Goal: Information Seeking & Learning: Check status

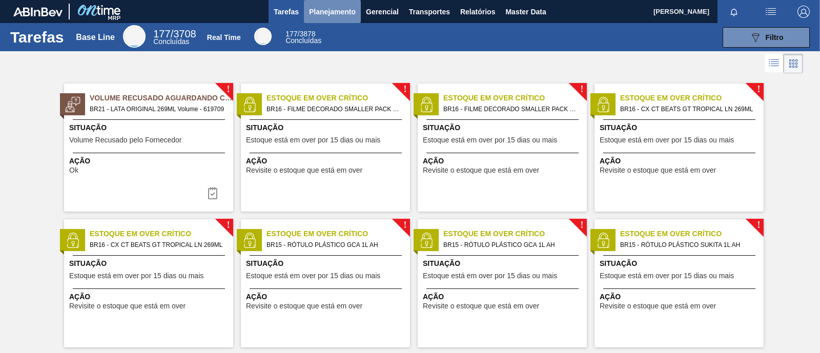
click at [330, 13] on span "Planejamento" at bounding box center [332, 12] width 47 height 12
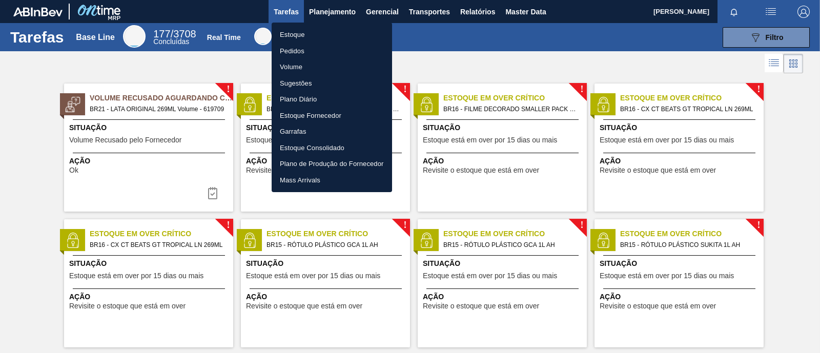
click at [313, 38] on li "Estoque" at bounding box center [332, 35] width 120 height 16
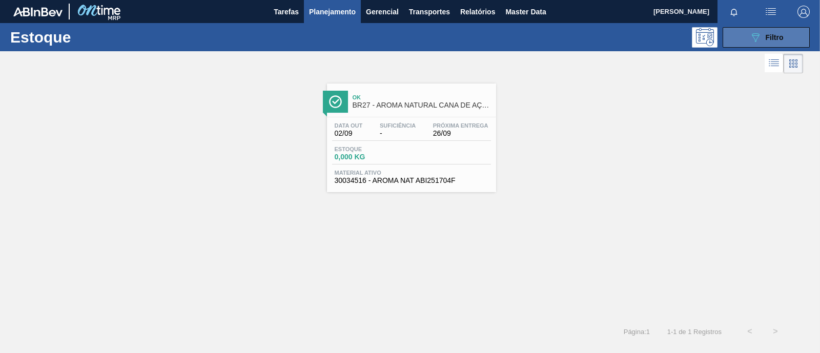
click at [755, 33] on icon at bounding box center [756, 37] width 8 height 9
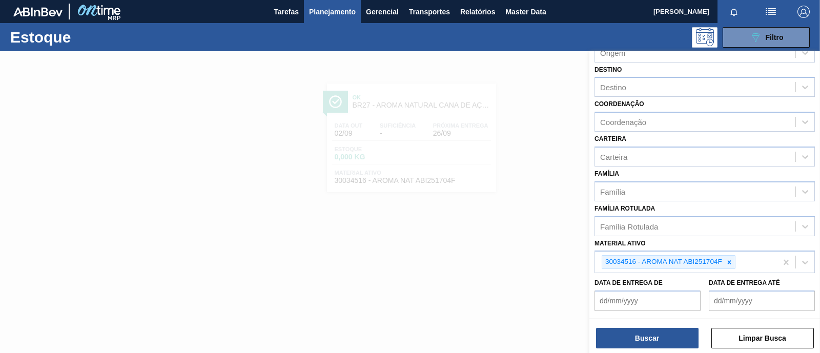
scroll to position [128, 0]
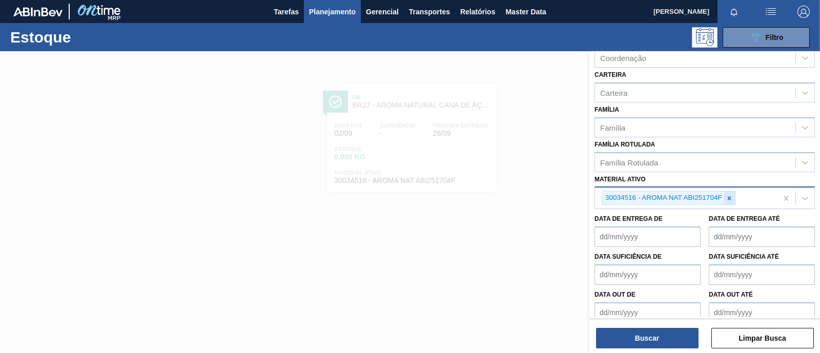
click at [727, 195] on icon at bounding box center [728, 198] width 7 height 7
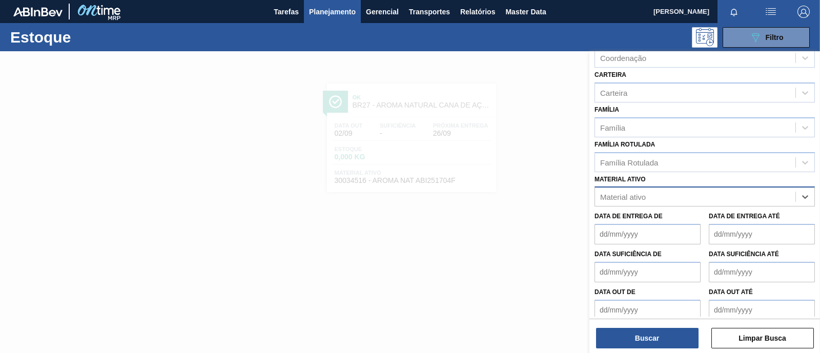
click at [679, 195] on div "Material ativo" at bounding box center [695, 197] width 200 height 15
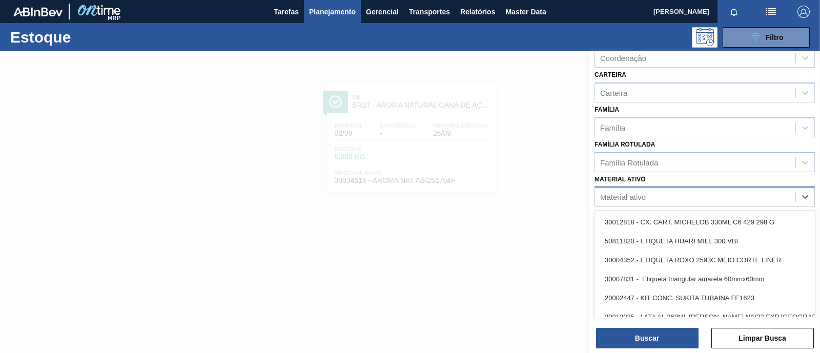
paste ativo "30003582"
type ativo "30003582"
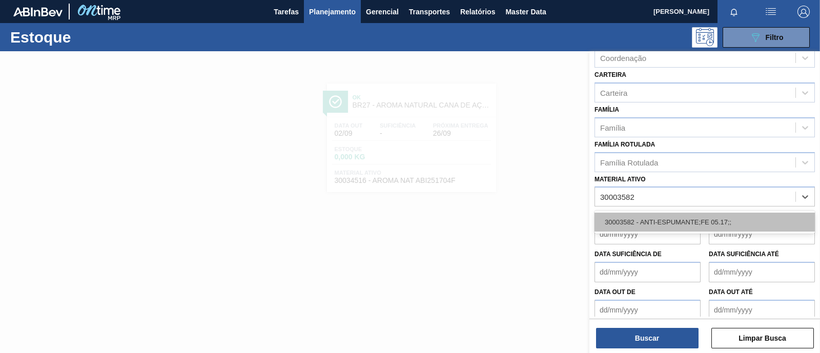
click at [674, 215] on div "30003582 - ANTI-ESPUMANTE;FE 05.17;;" at bounding box center [704, 222] width 220 height 19
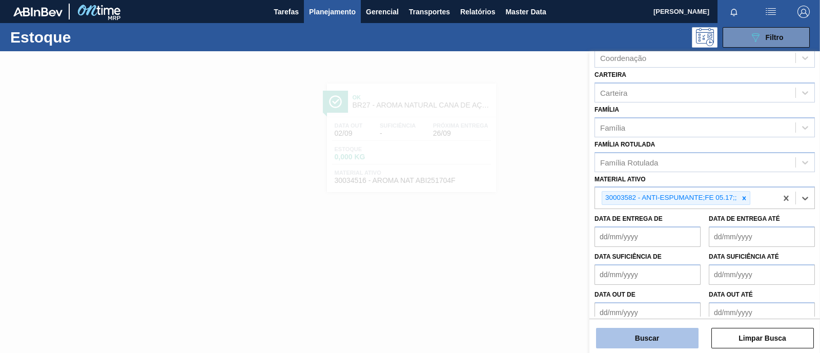
click at [646, 333] on button "Buscar" at bounding box center [647, 338] width 102 height 20
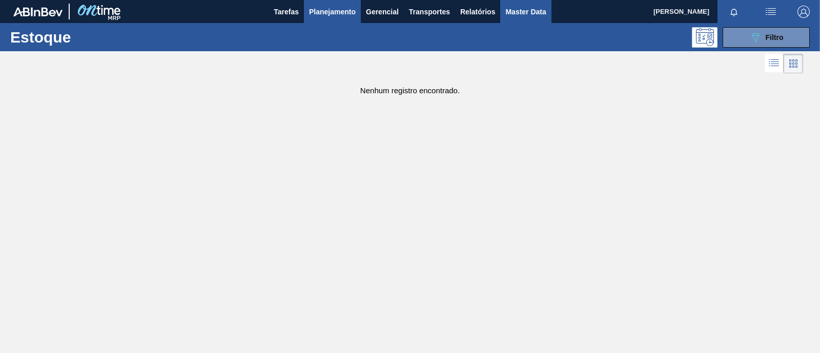
click at [515, 15] on span "Master Data" at bounding box center [525, 12] width 40 height 12
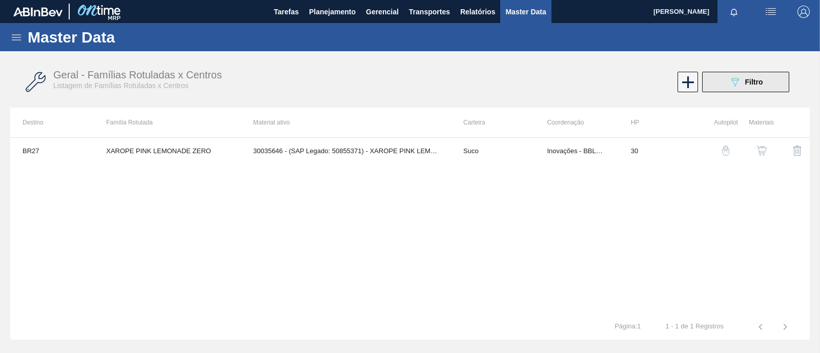
click at [727, 83] on button "089F7B8B-B2A5-4AFE-B5C0-19BA573D28AC Filtro" at bounding box center [745, 82] width 87 height 20
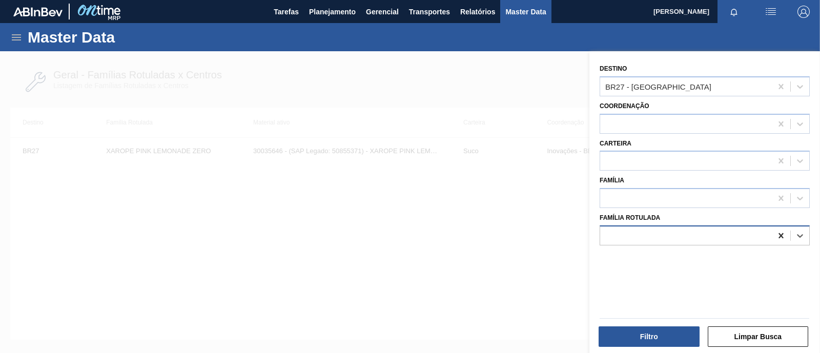
click at [782, 237] on icon at bounding box center [781, 236] width 10 height 10
paste Rotulada "30003582"
type Rotulada "30003582"
drag, startPoint x: 669, startPoint y: 237, endPoint x: 590, endPoint y: 235, distance: 79.4
click at [590, 235] on div "Destino BR27 - Nova Minas Coordenação Carteira Família Família Rotulada Select …" at bounding box center [704, 203] width 231 height 304
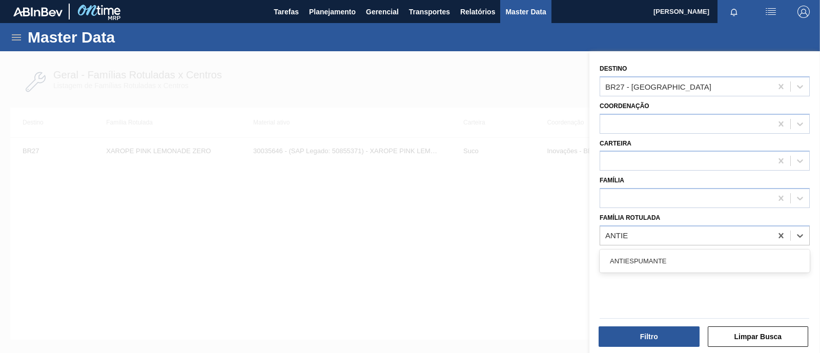
type Rotulada "ANTIES"
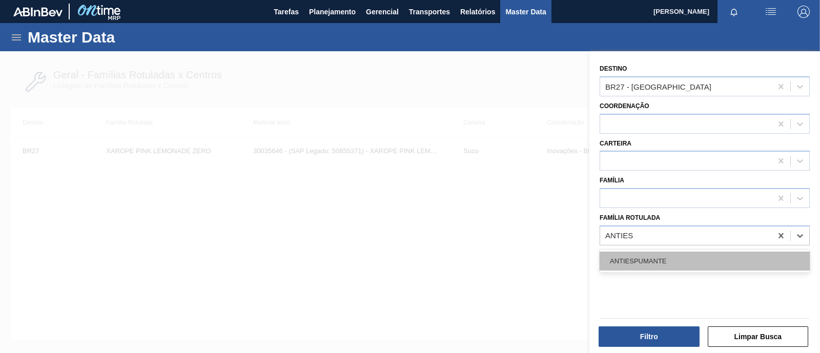
click at [658, 267] on div "ANTIESPUMANTE" at bounding box center [704, 261] width 210 height 19
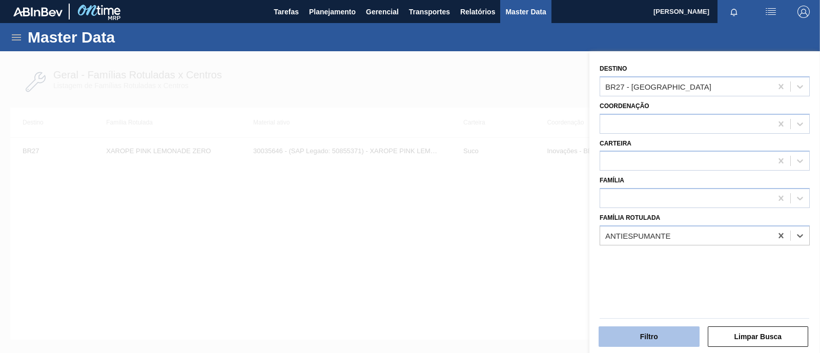
click at [655, 339] on button "Filtro" at bounding box center [648, 336] width 101 height 20
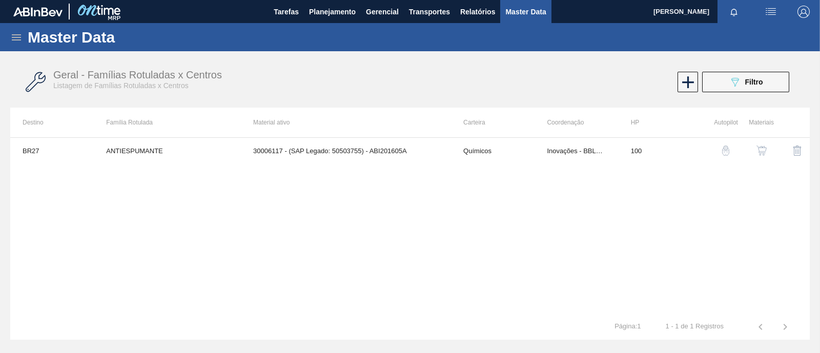
click at [716, 70] on div "Geral - Famílias Rotuladas x Centros Listagem de Famílias Rotuladas x Centros 0…" at bounding box center [409, 82] width 799 height 38
click at [718, 75] on button "089F7B8B-B2A5-4AFE-B5C0-19BA573D28AC Filtro" at bounding box center [745, 82] width 87 height 20
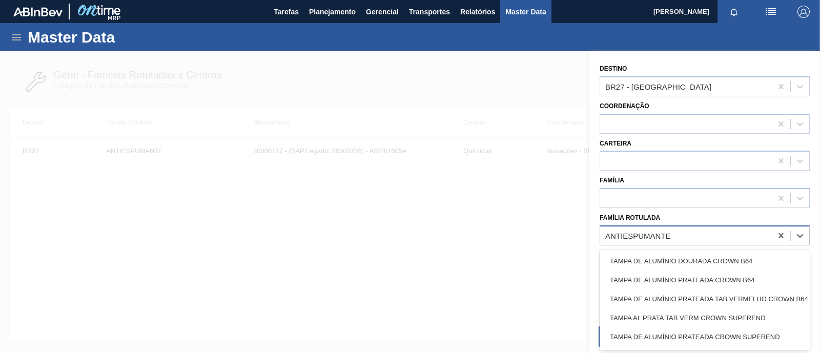
drag, startPoint x: 690, startPoint y: 236, endPoint x: 604, endPoint y: 239, distance: 86.6
click at [604, 239] on div "ANTIESPUMANTE" at bounding box center [686, 235] width 172 height 15
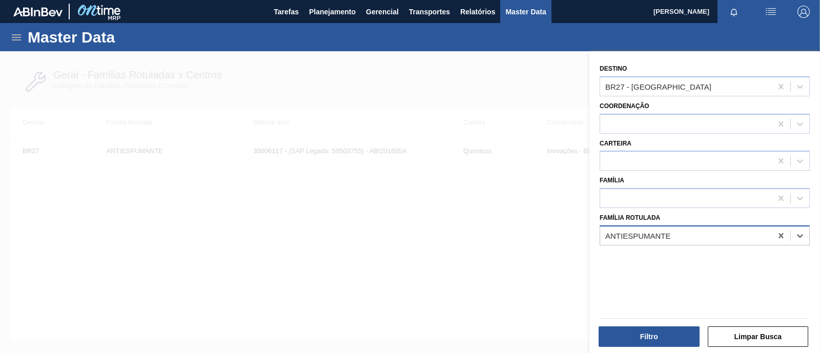
drag, startPoint x: 691, startPoint y: 234, endPoint x: 630, endPoint y: 239, distance: 61.7
click at [630, 239] on div "ANTIESPUMANTE" at bounding box center [686, 235] width 172 height 15
type Rotulada "ANTI ESPUMANTE"
drag, startPoint x: 680, startPoint y: 233, endPoint x: 639, endPoint y: 232, distance: 41.0
click at [639, 232] on div "ANTIESPUMANTE" at bounding box center [686, 235] width 172 height 15
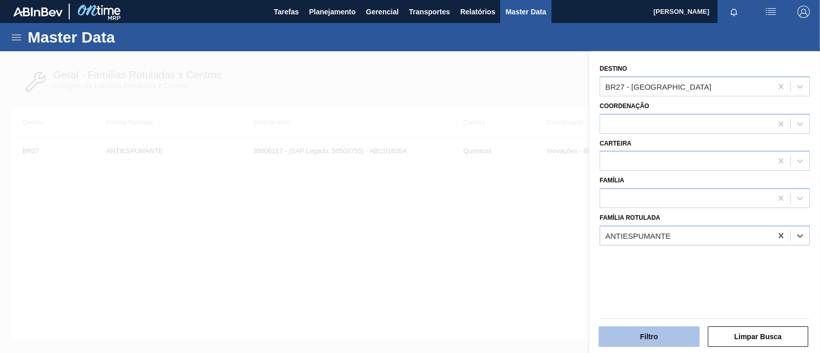
click at [653, 342] on button "Filtro" at bounding box center [648, 336] width 101 height 20
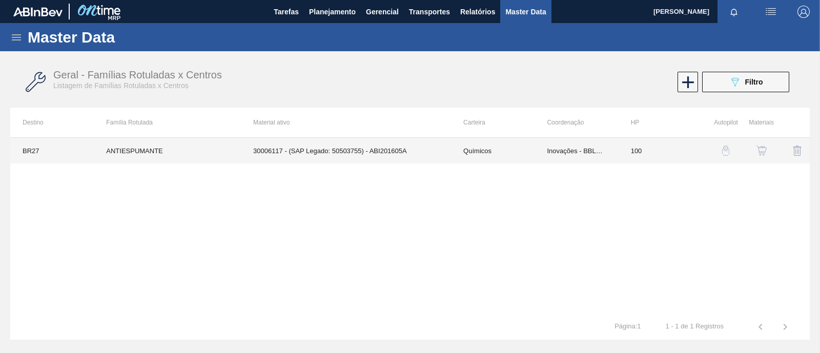
click at [286, 147] on td "30006117 - (SAP Legado: 50503755) - ABI201605A" at bounding box center [346, 151] width 210 height 26
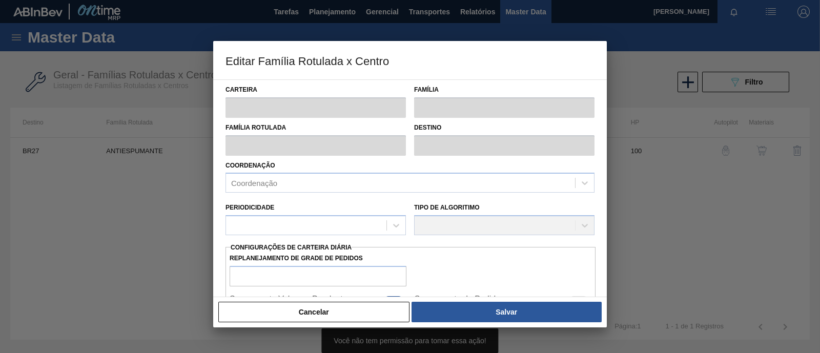
type input "Químicos"
type input "Antiespumante"
type input "ANTIESPUMANTE"
type input "BR27 - [GEOGRAPHIC_DATA]"
type input "100"
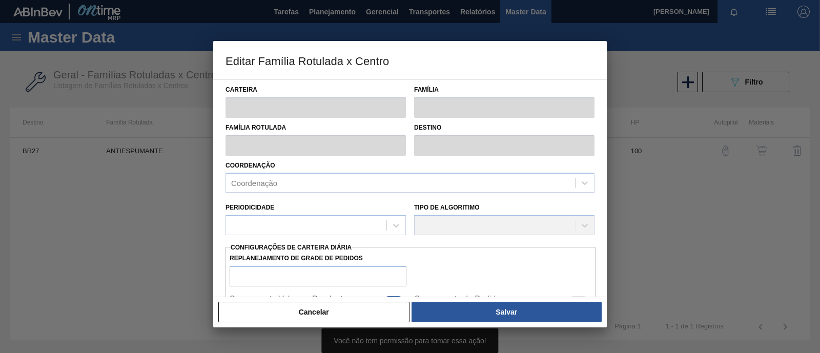
type input "0"
type input "100"
type input "0,000"
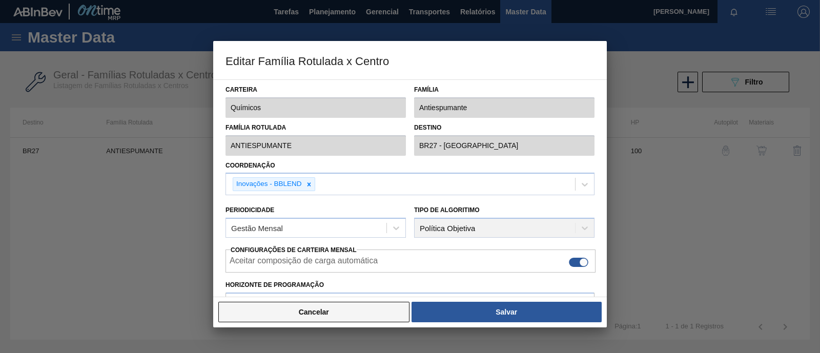
click at [356, 314] on button "Cancelar" at bounding box center [313, 312] width 191 height 20
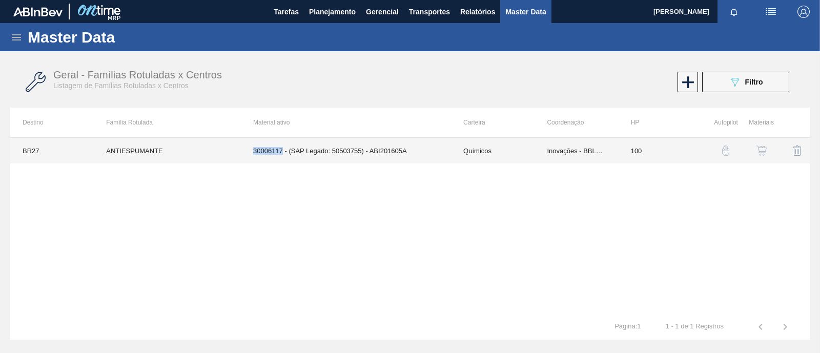
drag, startPoint x: 252, startPoint y: 153, endPoint x: 282, endPoint y: 154, distance: 29.8
click at [282, 154] on td "30006117 - (SAP Legado: 50503755) - ABI201605A" at bounding box center [346, 151] width 210 height 26
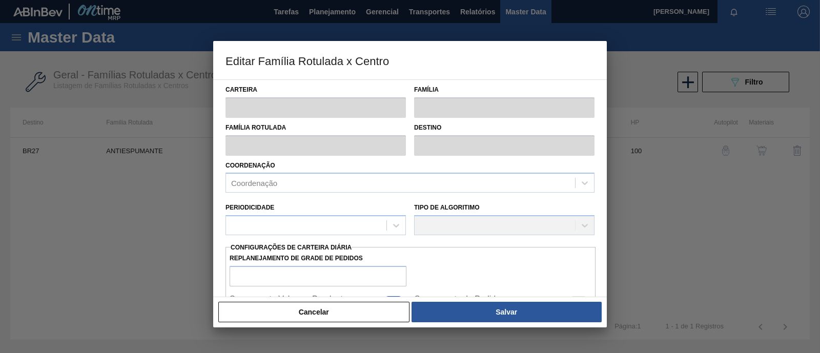
copy td "30006117"
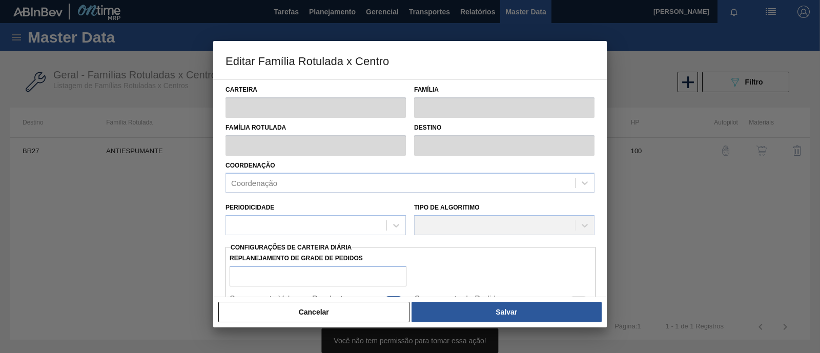
type input "Químicos"
type input "Antiespumante"
type input "ANTIESPUMANTE"
type input "BR27 - [GEOGRAPHIC_DATA]"
type input "100"
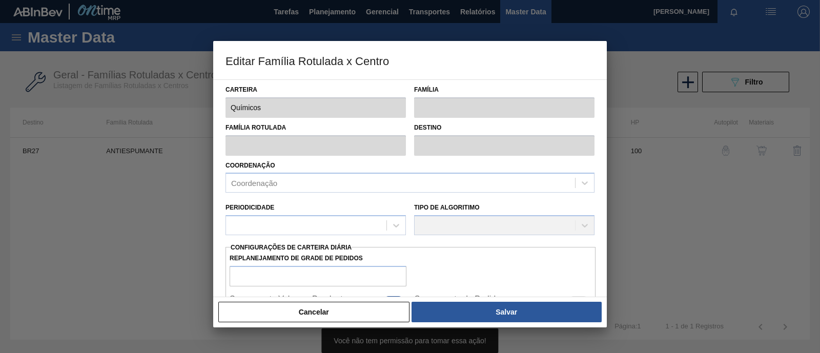
type input "0"
type input "100"
type input "0,000"
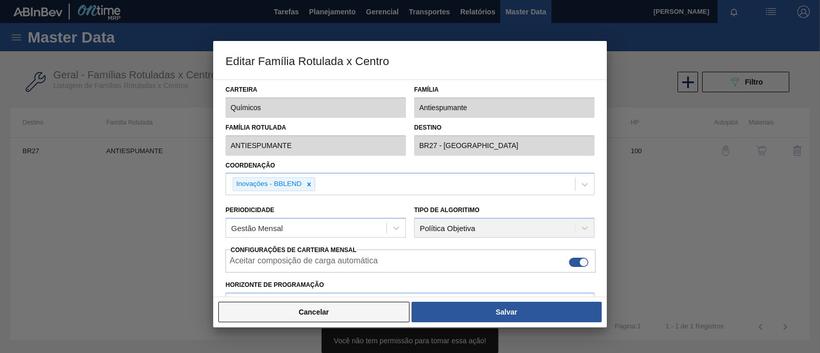
click at [341, 313] on button "Cancelar" at bounding box center [313, 312] width 191 height 20
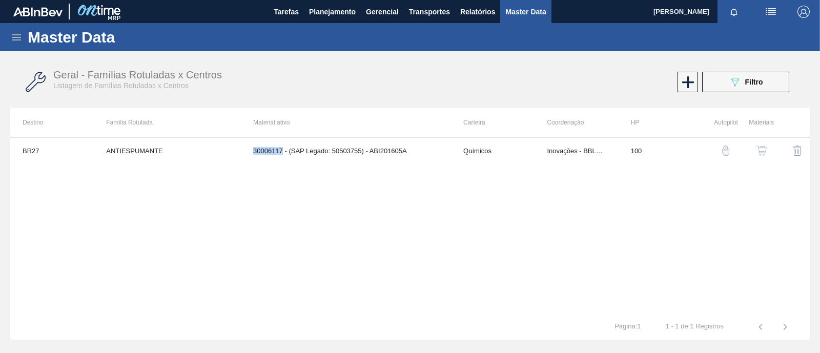
copy td "30006117"
click at [729, 78] on icon "089F7B8B-B2A5-4AFE-B5C0-19BA573D28AC" at bounding box center [735, 82] width 12 height 12
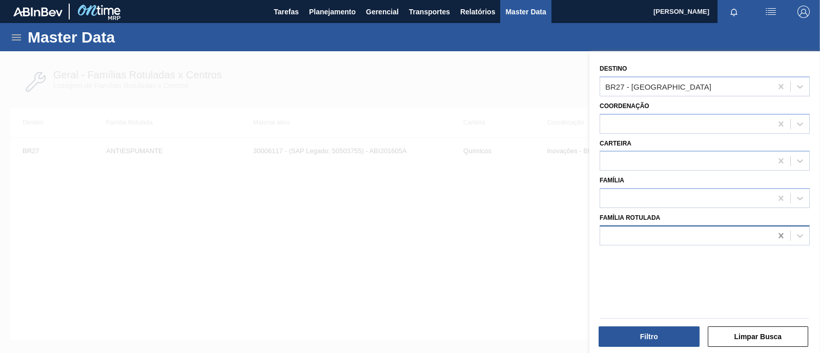
click at [778, 234] on icon at bounding box center [780, 235] width 5 height 5
click at [670, 204] on div at bounding box center [686, 198] width 172 height 15
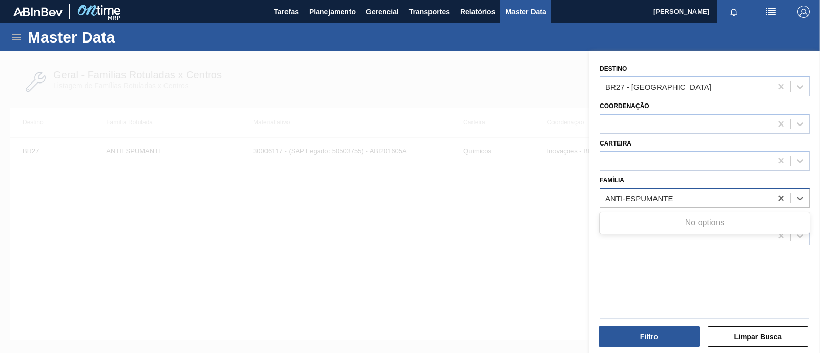
type input "ANTI-ESPUMANTE"
click at [778, 196] on icon at bounding box center [780, 198] width 5 height 5
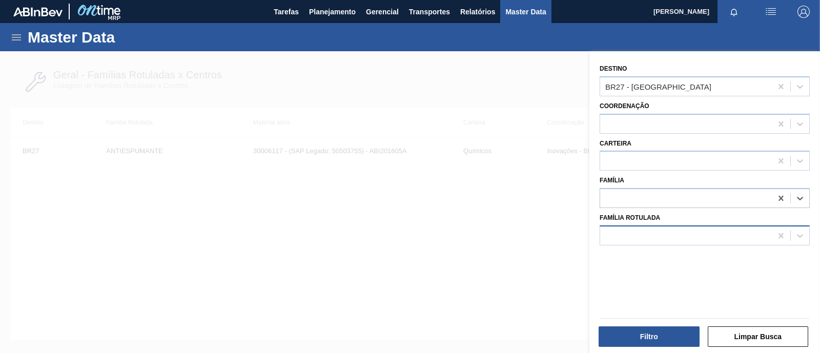
click at [671, 234] on div at bounding box center [686, 235] width 172 height 15
type Rotulada "ANTI-ESPUMANTE"
click at [524, 223] on div at bounding box center [410, 227] width 820 height 353
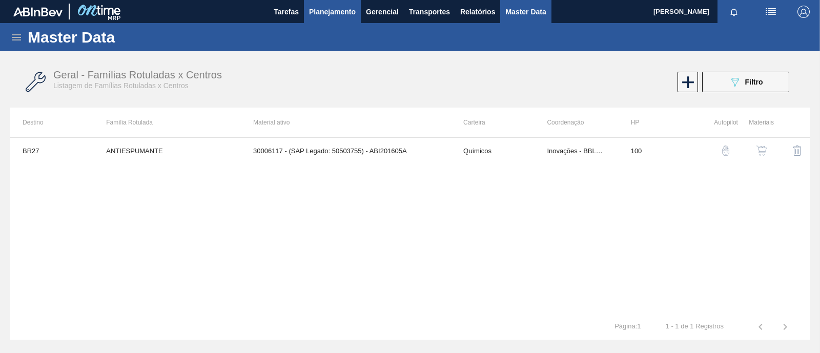
click at [347, 12] on span "Planejamento" at bounding box center [332, 12] width 47 height 12
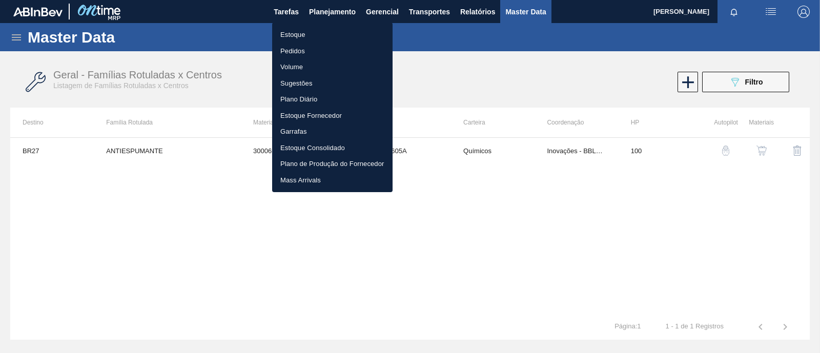
click at [18, 43] on div at bounding box center [410, 176] width 820 height 353
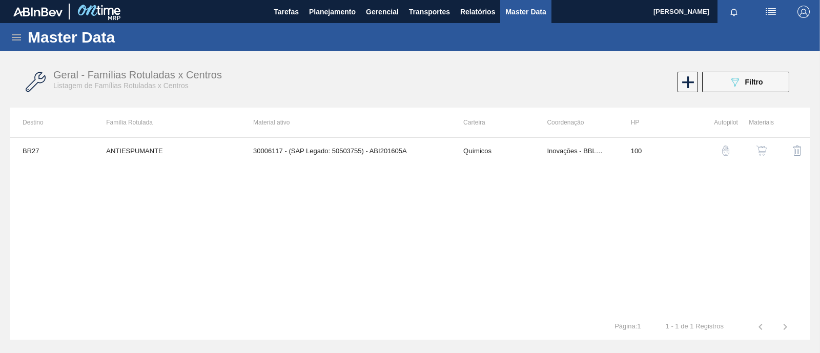
click at [17, 37] on icon at bounding box center [16, 37] width 9 height 6
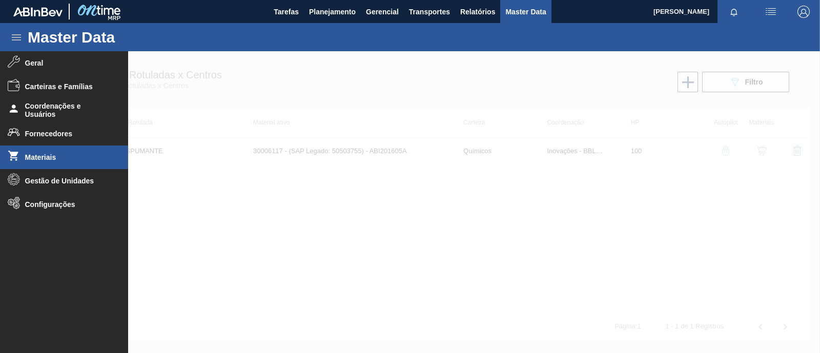
click at [36, 164] on li "Materiais" at bounding box center [64, 157] width 128 height 24
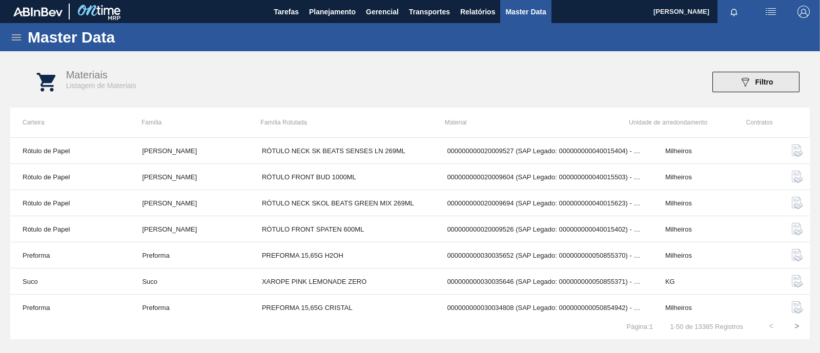
click at [735, 76] on button "089F7B8B-B2A5-4AFE-B5C0-19BA573D28AC Filtro" at bounding box center [755, 82] width 87 height 20
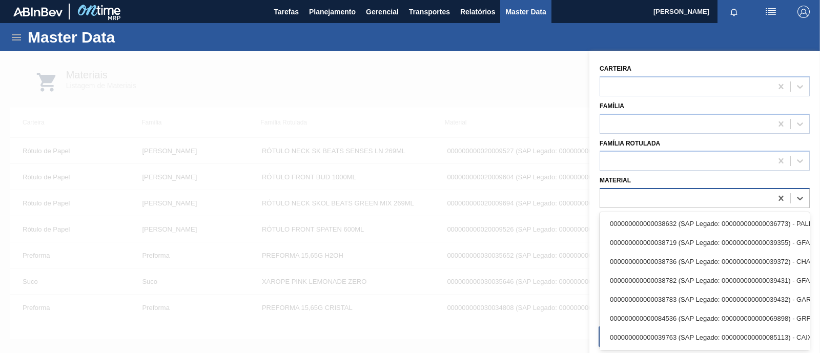
click at [628, 200] on div at bounding box center [686, 198] width 172 height 15
paste input "30006117"
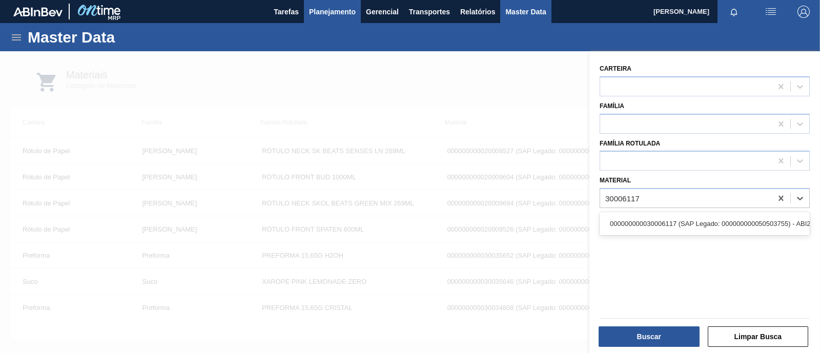
type input "30006117"
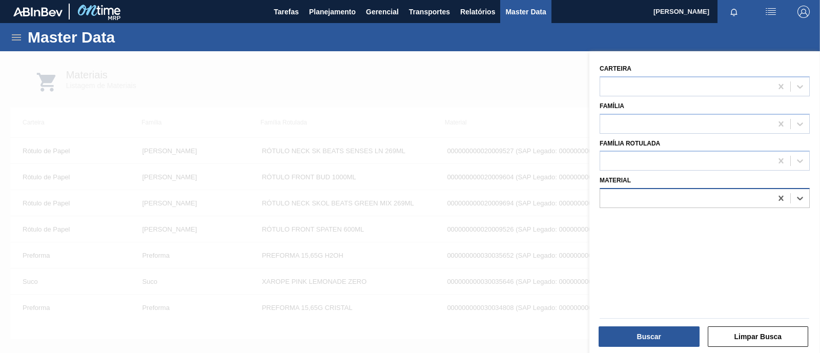
paste input "30003582"
type input "30003582"
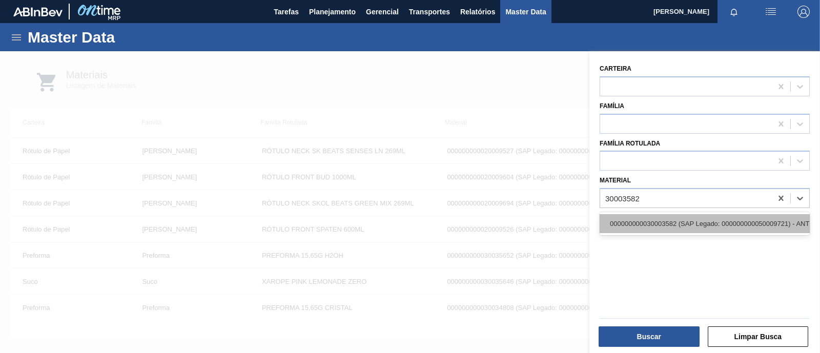
click at [639, 217] on div "000000000030003582 (SAP Legado: 000000000050009721) - ANTI-ESPUMANTE FE 05.17" at bounding box center [704, 223] width 210 height 19
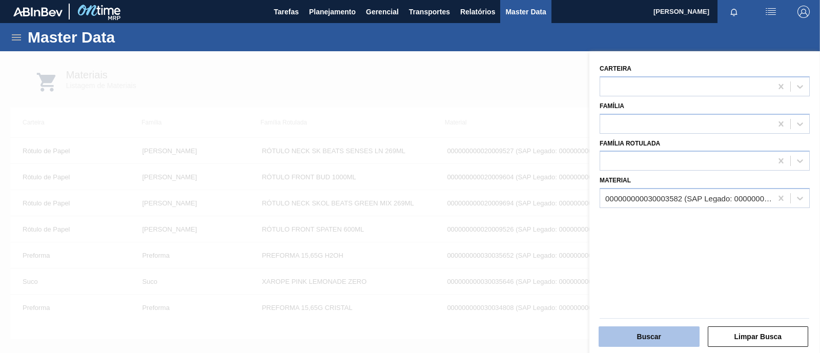
click at [646, 336] on button "Buscar" at bounding box center [648, 336] width 101 height 20
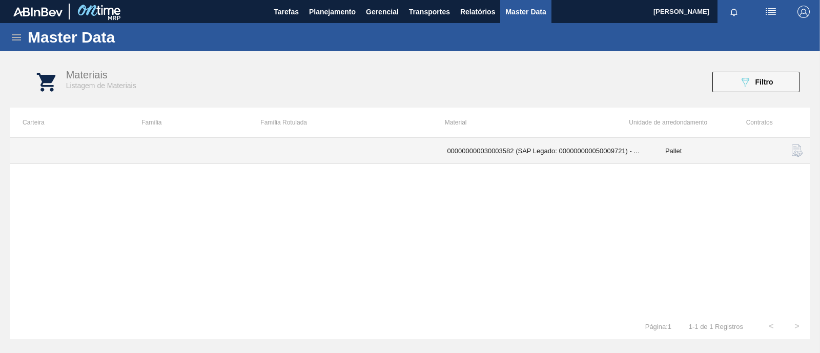
click at [540, 150] on td "000000000030003582 (SAP Legado: 000000000050009721) - ANTI-ESPUMANTE;FE 05.17;;" at bounding box center [543, 151] width 218 height 26
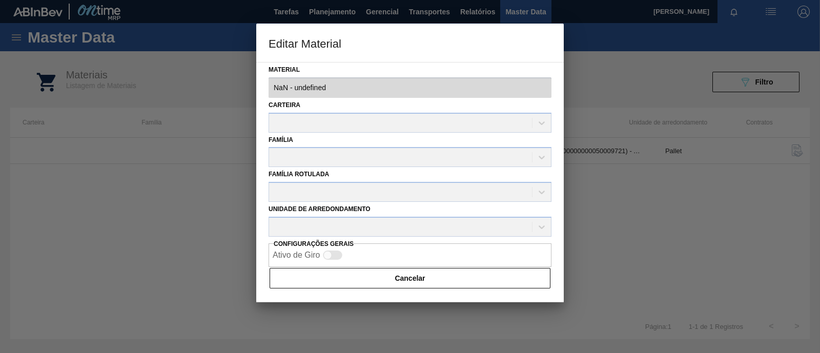
type input "30003582 - 000000000030003582 (SAP Legado: 000000000050009721) - ANTI-ESPUMANTE…"
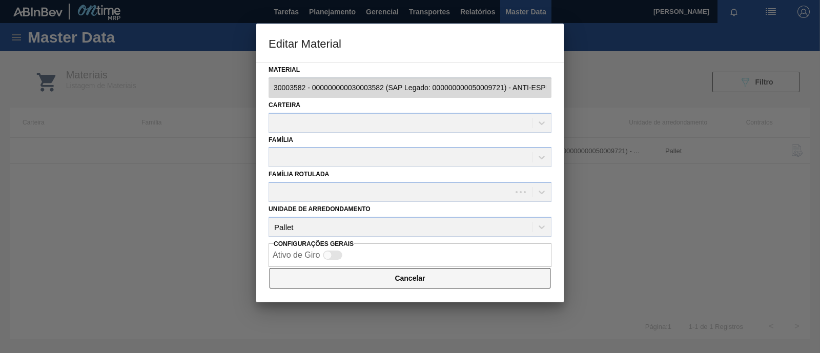
click at [416, 281] on button "Cancelar" at bounding box center [409, 278] width 281 height 20
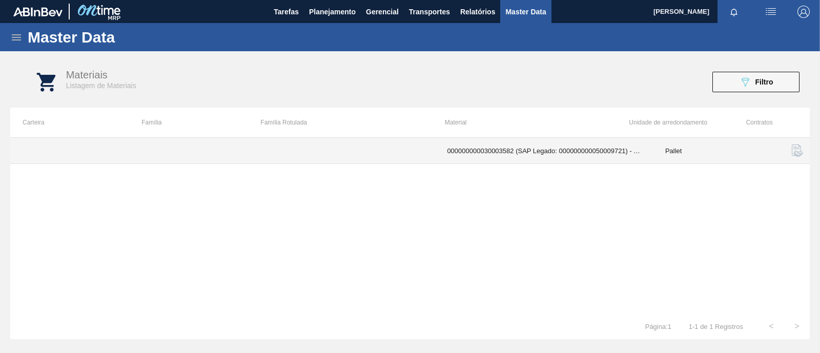
click at [544, 150] on td "000000000030003582 (SAP Legado: 000000000050009721) - ANTI-ESPUMANTE;FE 05.17;;" at bounding box center [543, 151] width 218 height 26
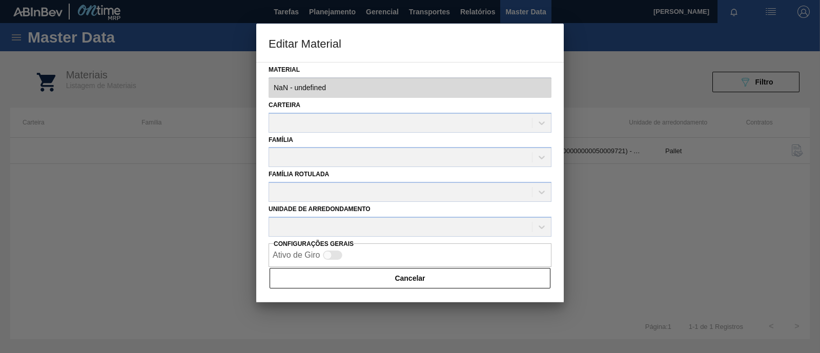
type input "30003582 - 000000000030003582 (SAP Legado: 000000000050009721) - ANTI-ESPUMANTE…"
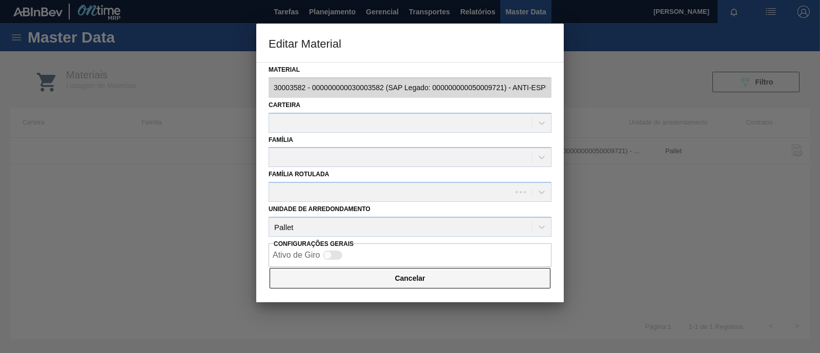
click at [451, 281] on button "Cancelar" at bounding box center [409, 278] width 281 height 20
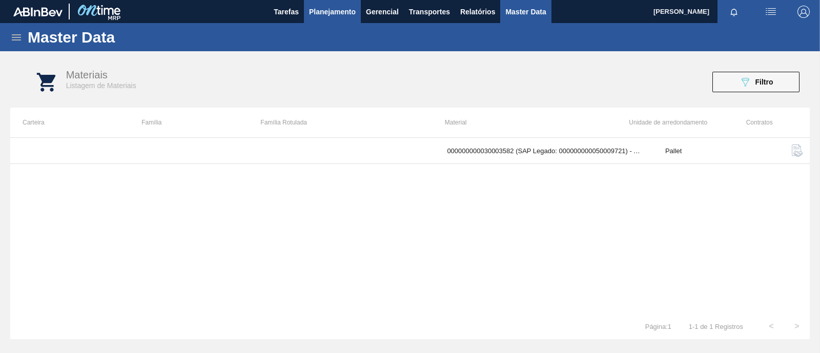
click at [336, 7] on span "Planejamento" at bounding box center [332, 12] width 47 height 12
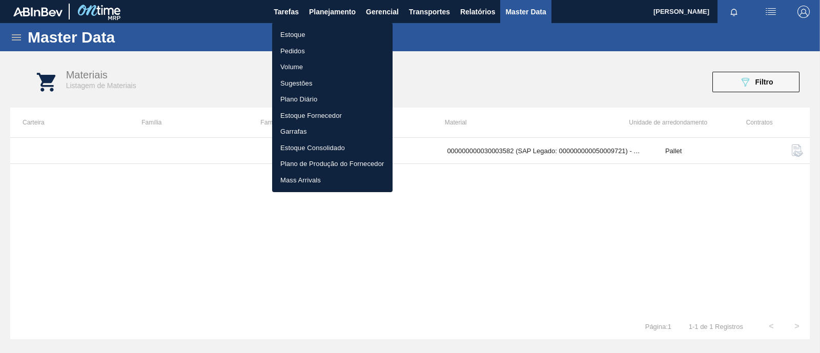
click at [316, 36] on li "Estoque" at bounding box center [332, 35] width 120 height 16
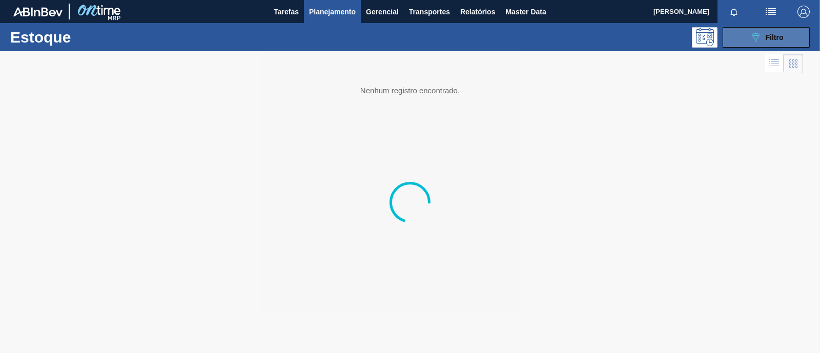
click at [738, 39] on button "089F7B8B-B2A5-4AFE-B5C0-19BA573D28AC Filtro" at bounding box center [765, 37] width 87 height 20
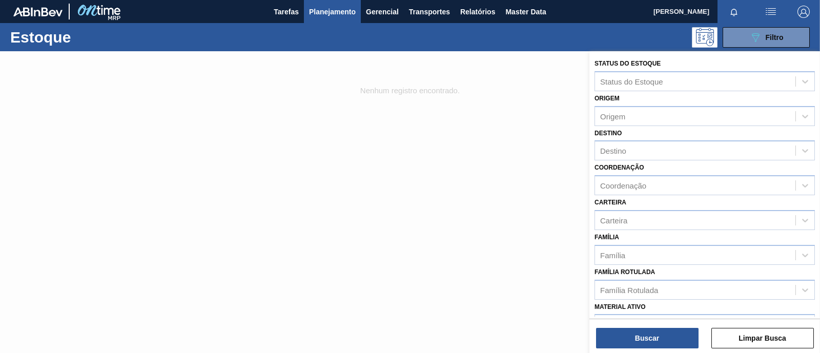
scroll to position [64, 0]
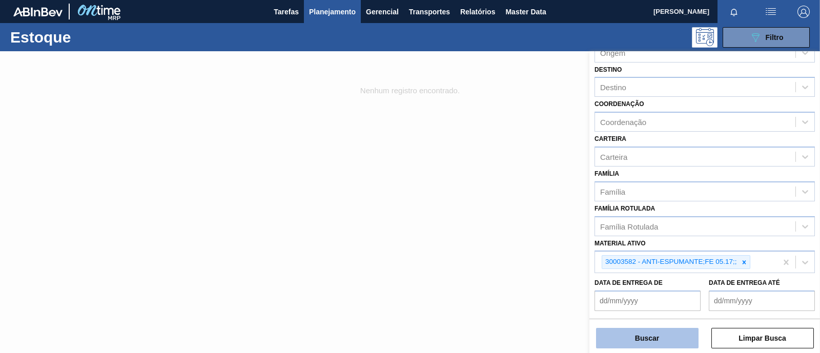
click at [654, 337] on button "Buscar" at bounding box center [647, 338] width 102 height 20
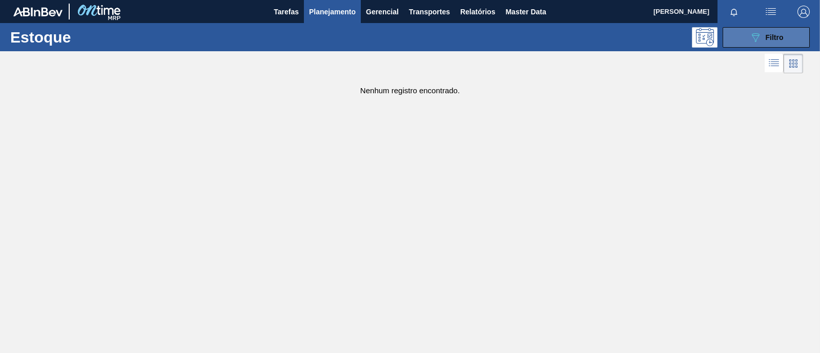
click at [749, 41] on icon "089F7B8B-B2A5-4AFE-B5C0-19BA573D28AC" at bounding box center [755, 37] width 12 height 12
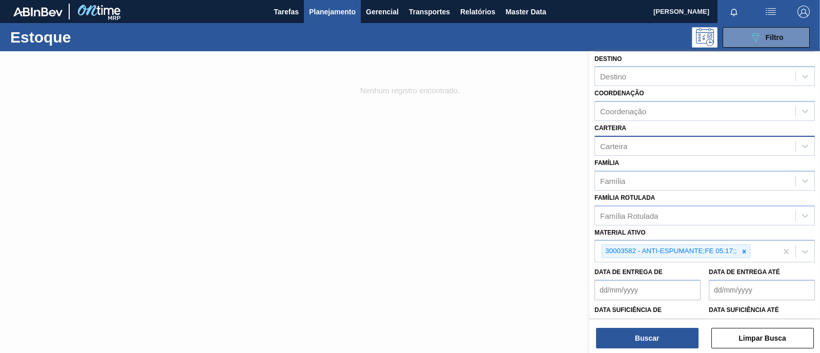
scroll to position [136, 0]
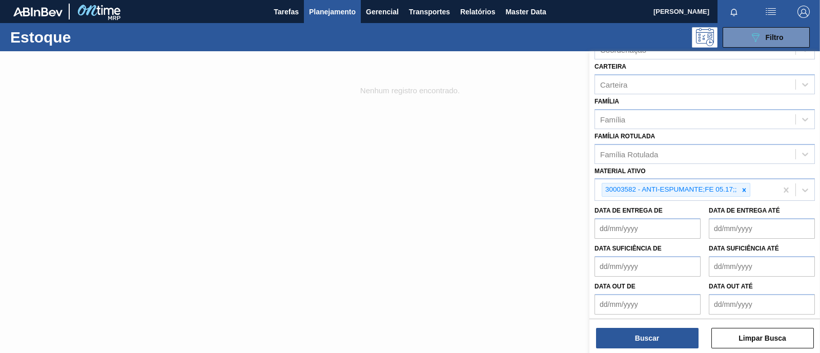
click at [762, 48] on div "Estoque 089F7B8B-B2A5-4AFE-B5C0-19BA573D28AC Filtro" at bounding box center [410, 37] width 820 height 28
click at [518, 13] on span "Master Data" at bounding box center [525, 12] width 40 height 12
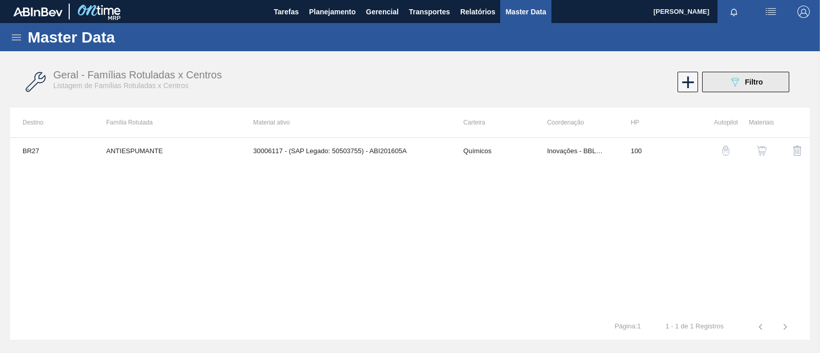
click at [749, 80] on span "Filtro" at bounding box center [754, 82] width 18 height 8
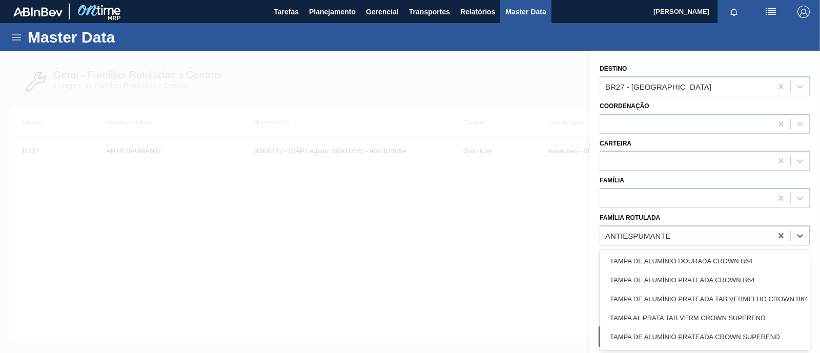
drag, startPoint x: 677, startPoint y: 236, endPoint x: 594, endPoint y: 236, distance: 82.5
click at [594, 236] on div "Destino BR27 - Nova Minas Coordenação Carteira Família Família Rotulada option …" at bounding box center [704, 203] width 231 height 304
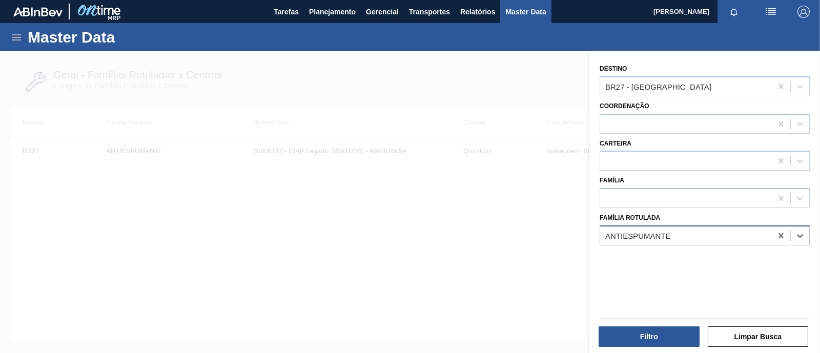
click at [677, 233] on div "ANTIESPUMANTE" at bounding box center [686, 235] width 172 height 15
paste Rotulada "ANTI-ESPUMANTE;FE 05.17;;"
type Rotulada "A"
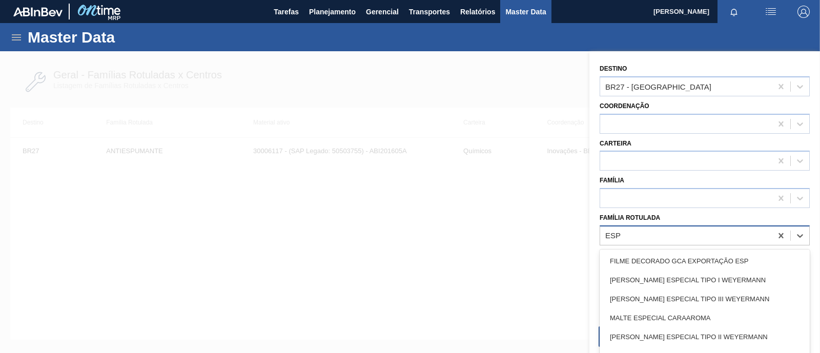
type Rotulada "ESPU"
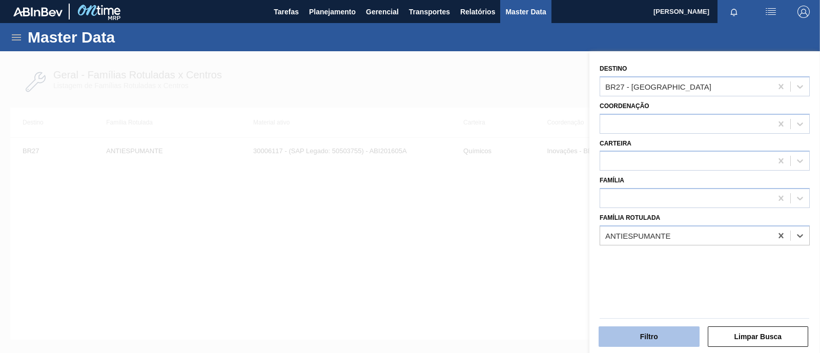
click at [661, 344] on button "Filtro" at bounding box center [648, 336] width 101 height 20
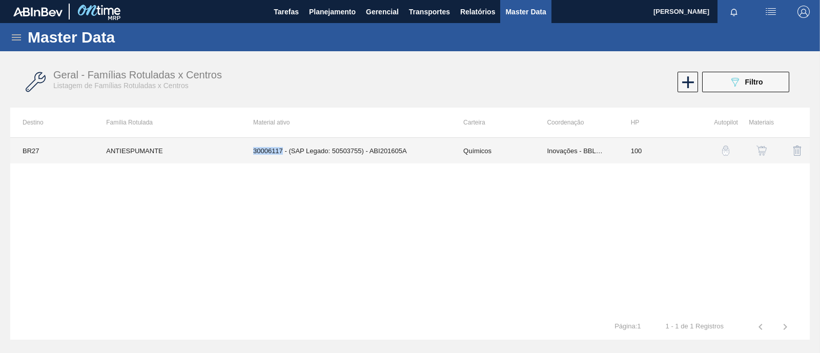
drag, startPoint x: 252, startPoint y: 152, endPoint x: 282, endPoint y: 154, distance: 30.3
click at [282, 154] on td "30006117 - (SAP Legado: 50503755) - ABI201605A" at bounding box center [346, 151] width 210 height 26
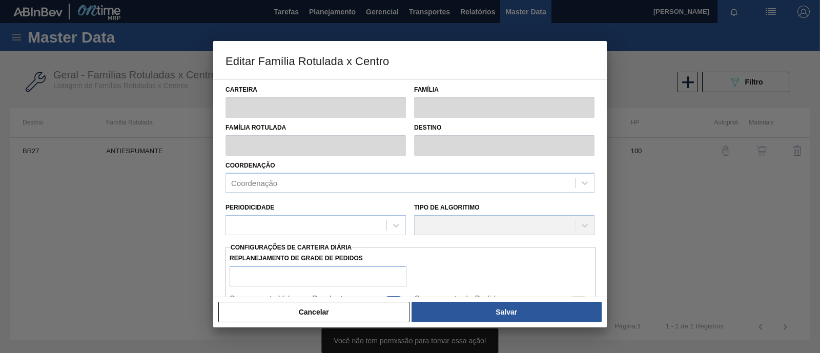
type input "Químicos"
type input "Antiespumante"
type input "ANTIESPUMANTE"
type input "BR27 - [GEOGRAPHIC_DATA]"
type input "100"
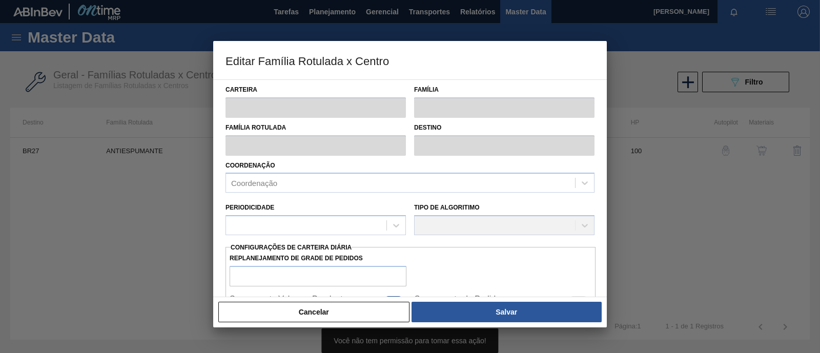
type input "0"
type input "100"
type input "0,000"
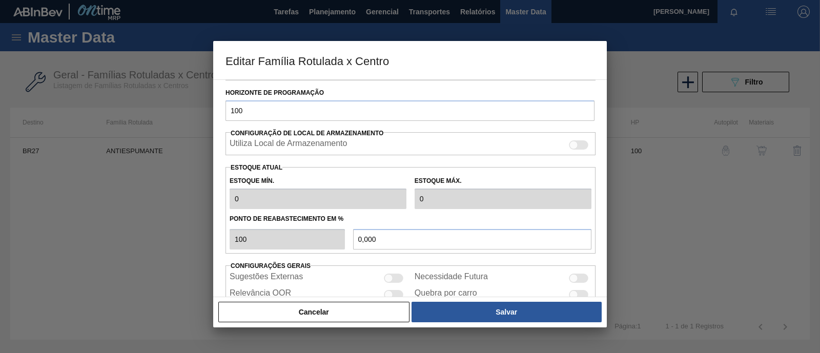
scroll to position [236, 0]
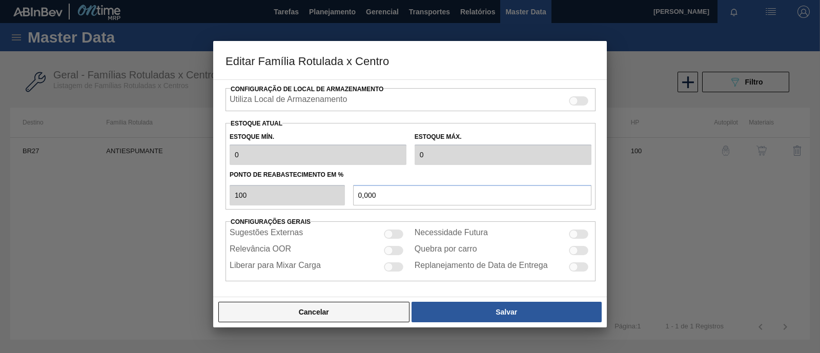
click at [341, 315] on button "Cancelar" at bounding box center [313, 312] width 191 height 20
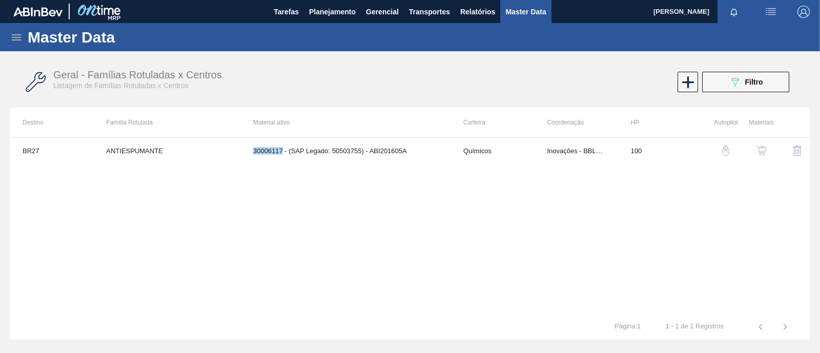
copy td "30006117"
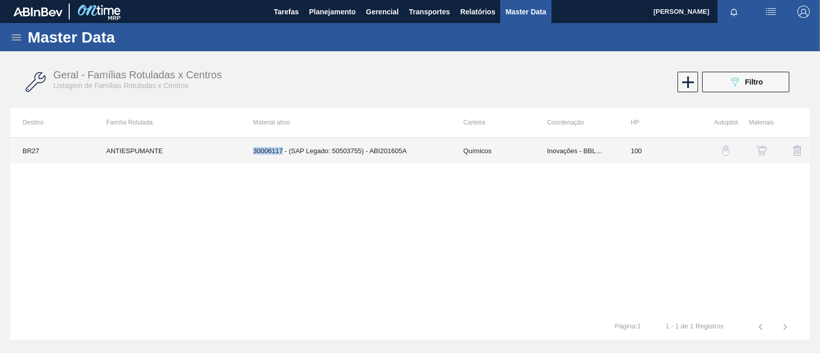
copy td "30006117"
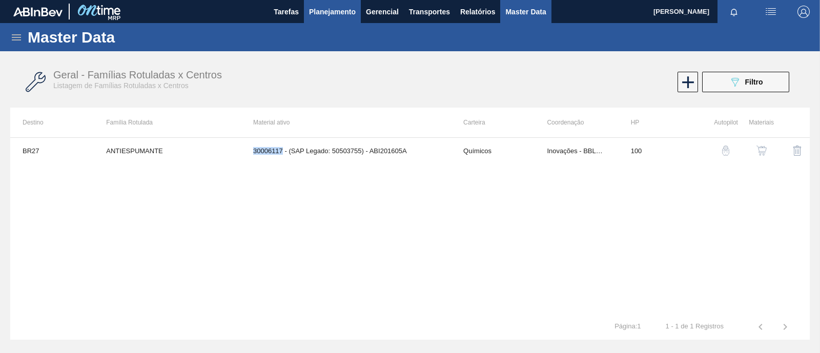
click at [330, 13] on span "Planejamento" at bounding box center [332, 12] width 47 height 12
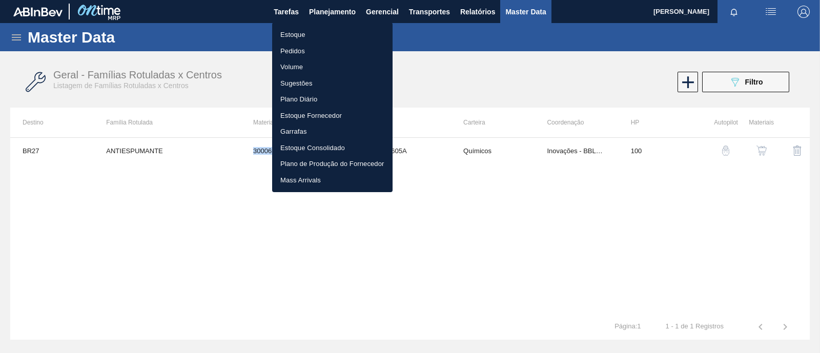
click at [318, 38] on li "Estoque" at bounding box center [332, 35] width 120 height 16
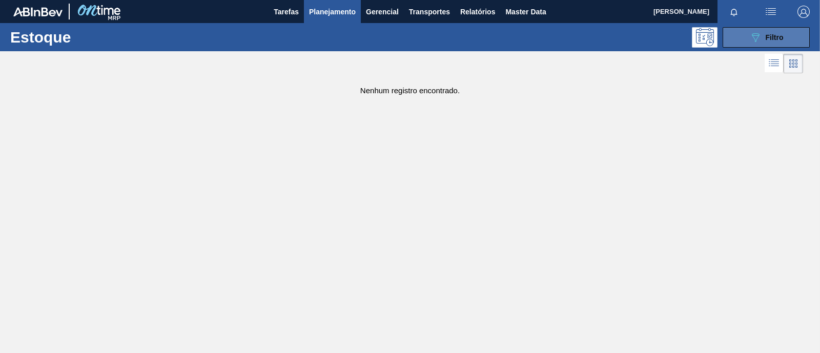
click at [753, 34] on icon "089F7B8B-B2A5-4AFE-B5C0-19BA573D28AC" at bounding box center [755, 37] width 12 height 12
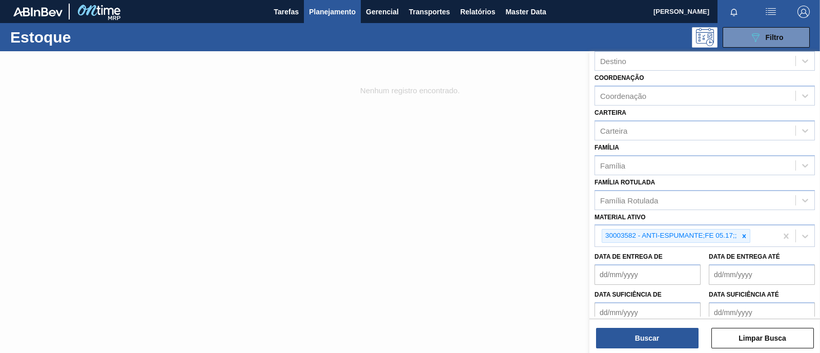
scroll to position [128, 0]
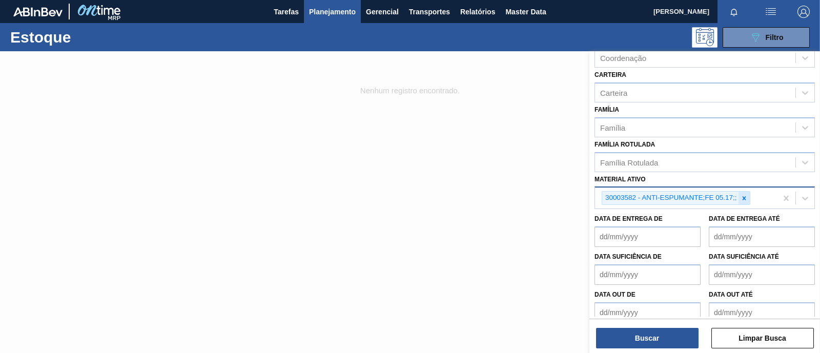
click at [745, 195] on icon at bounding box center [743, 198] width 7 height 7
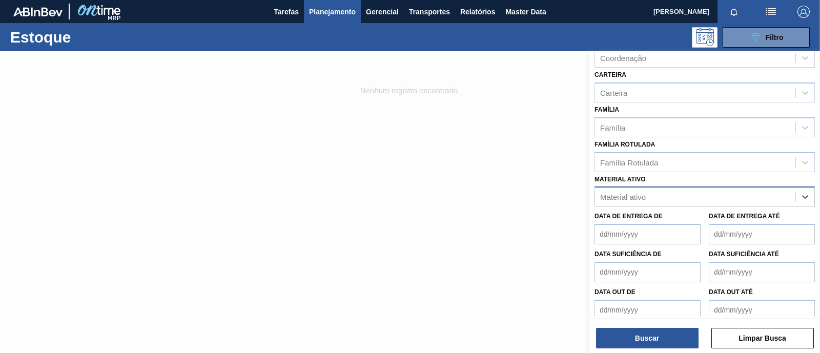
paste ativo "30006117"
type ativo "30006117"
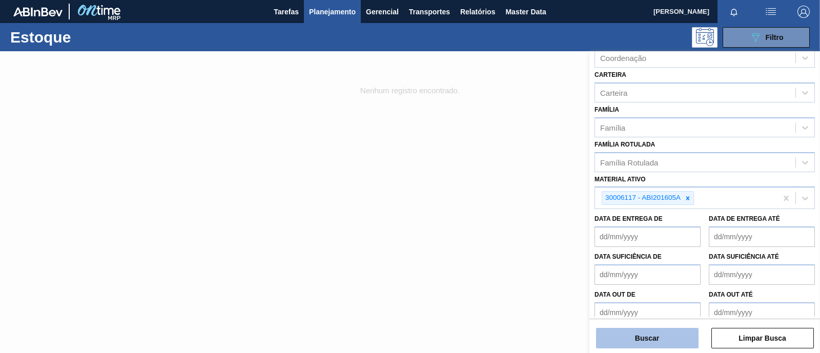
click at [650, 329] on button "Buscar" at bounding box center [647, 338] width 102 height 20
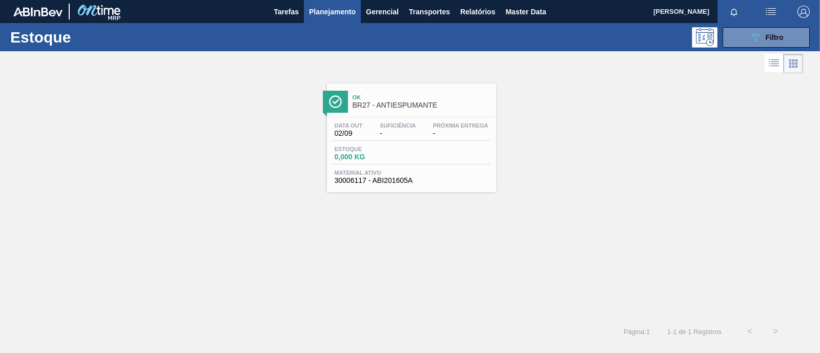
click at [403, 170] on span "Material ativo" at bounding box center [412, 173] width 154 height 6
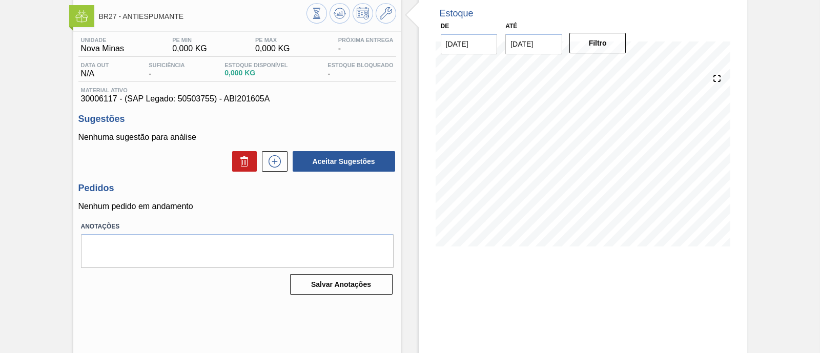
scroll to position [64, 0]
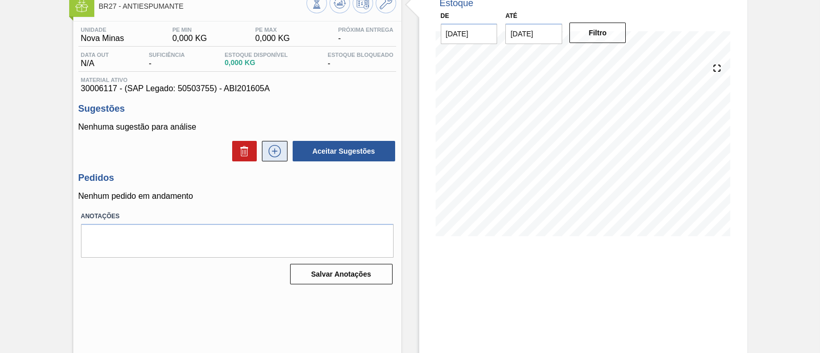
click at [269, 155] on icon at bounding box center [274, 151] width 12 height 12
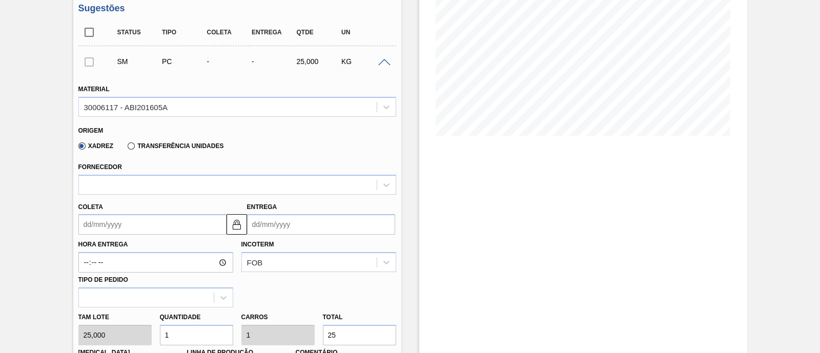
scroll to position [192, 0]
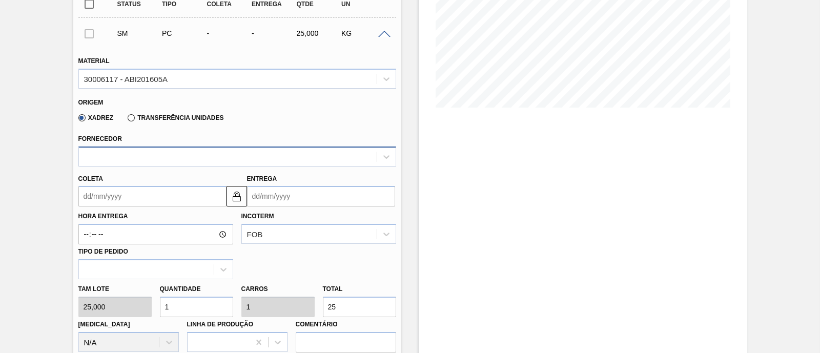
click at [259, 155] on div at bounding box center [228, 156] width 298 height 15
click at [283, 128] on div "Origem Xadrez Transferência Unidades" at bounding box center [237, 110] width 326 height 38
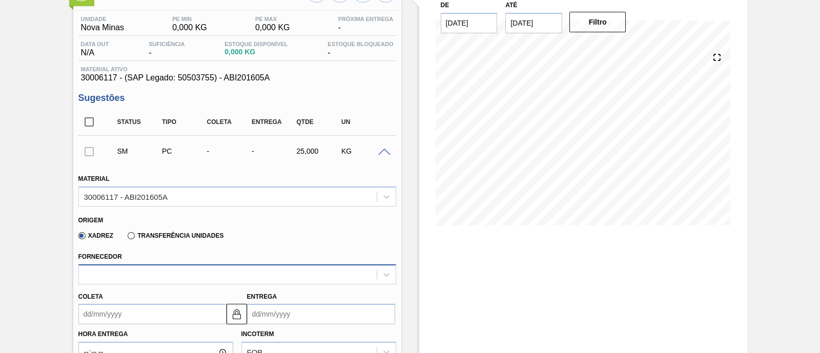
scroll to position [0, 0]
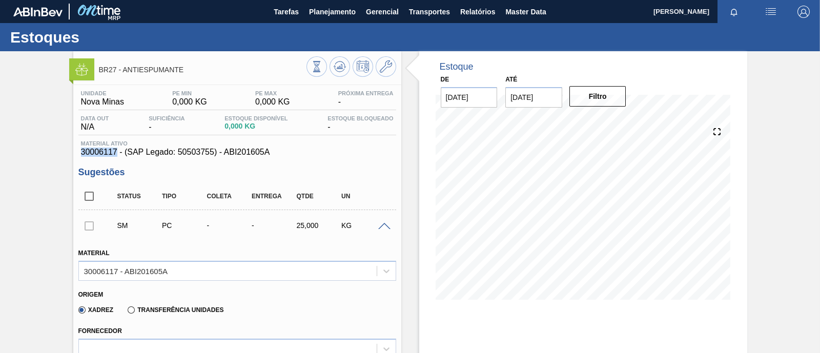
drag, startPoint x: 80, startPoint y: 155, endPoint x: 114, endPoint y: 155, distance: 33.8
click at [114, 155] on span "30006117 - (SAP Legado: 50503755) - ABI201605A" at bounding box center [237, 152] width 313 height 9
copy span "30006117"
click at [318, 15] on span "Planejamento" at bounding box center [332, 12] width 47 height 12
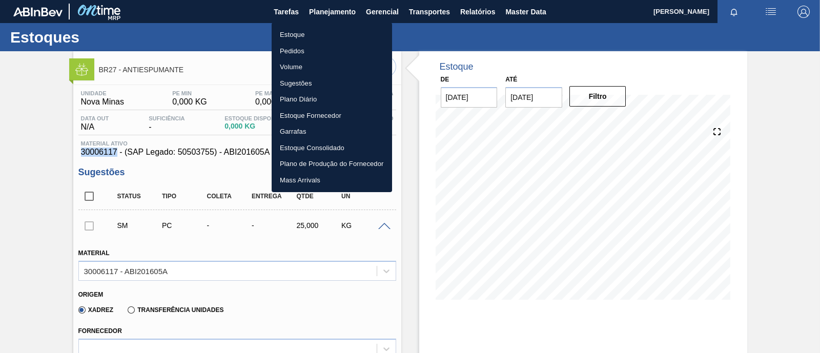
click at [309, 32] on li "Estoque" at bounding box center [332, 35] width 120 height 16
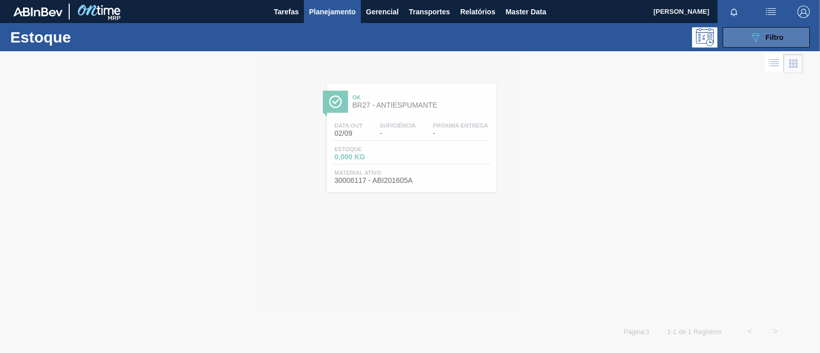
click at [772, 40] on span "Filtro" at bounding box center [774, 37] width 18 height 8
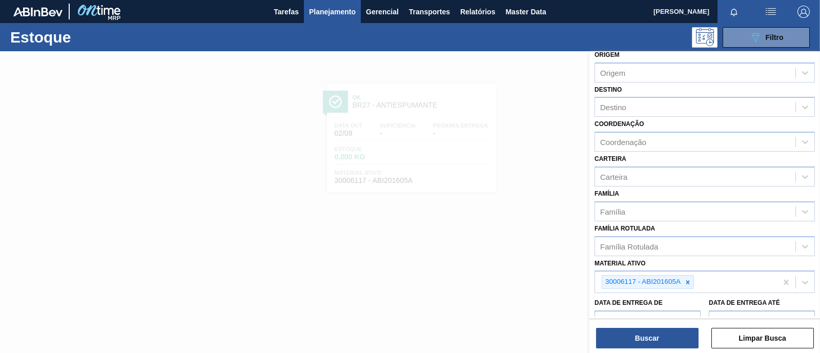
scroll to position [64, 0]
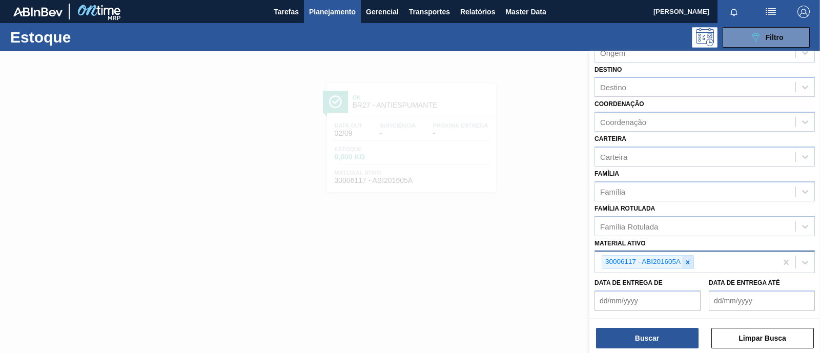
click at [688, 261] on icon at bounding box center [688, 262] width 4 height 4
paste ativo "30003582"
type ativo "30003582"
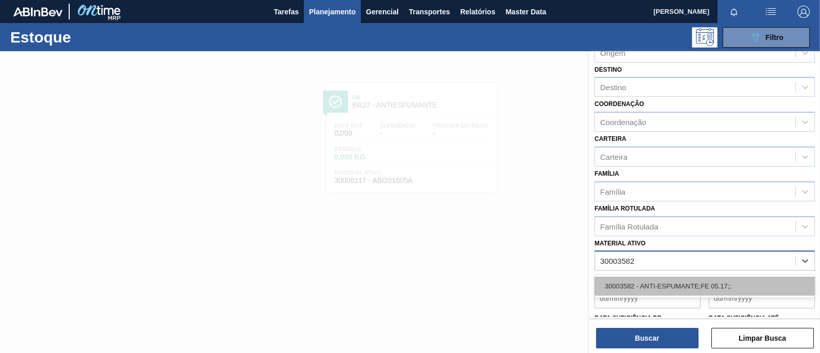
click at [646, 288] on div "30003582 - ANTI-ESPUMANTE;FE 05.17;;" at bounding box center [704, 286] width 220 height 19
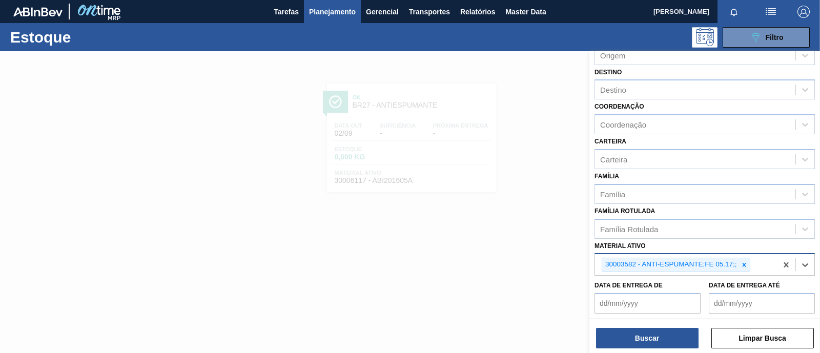
scroll to position [0, 0]
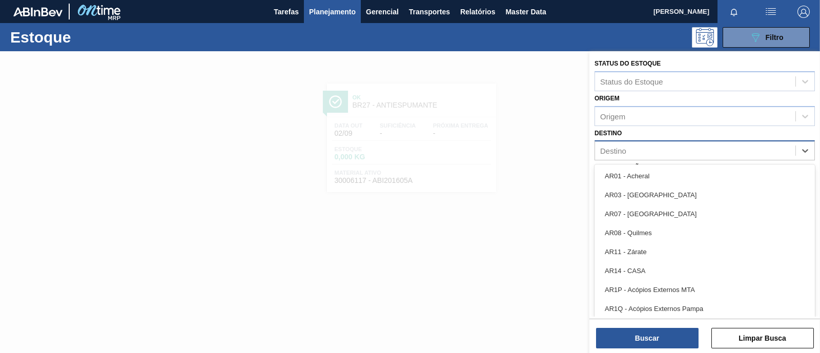
click at [613, 150] on div "Destino" at bounding box center [613, 151] width 26 height 9
type input "BR15"
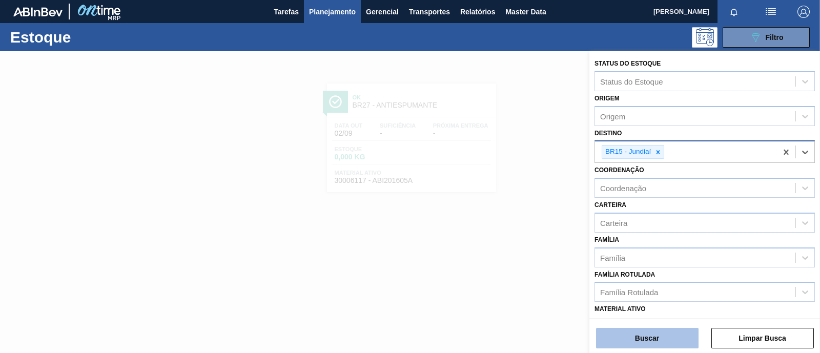
click at [656, 334] on button "Buscar" at bounding box center [647, 338] width 102 height 20
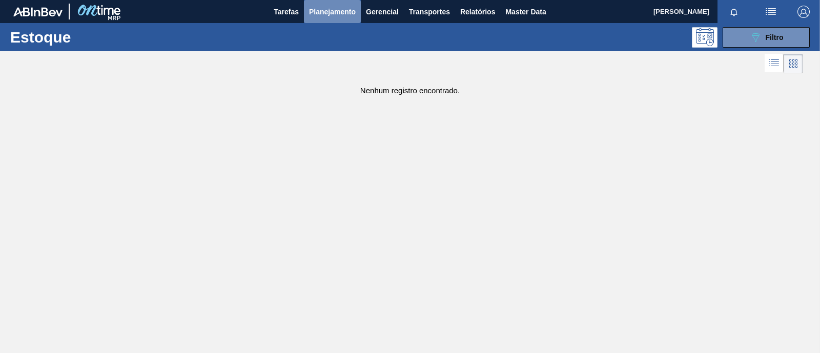
click at [327, 9] on span "Planejamento" at bounding box center [332, 12] width 47 height 12
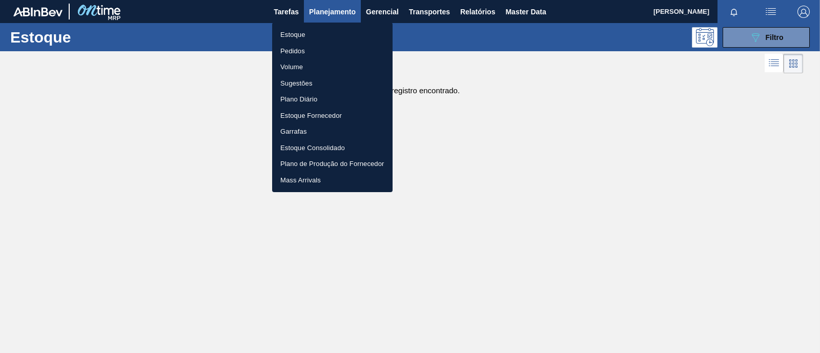
click at [655, 188] on div at bounding box center [410, 176] width 820 height 353
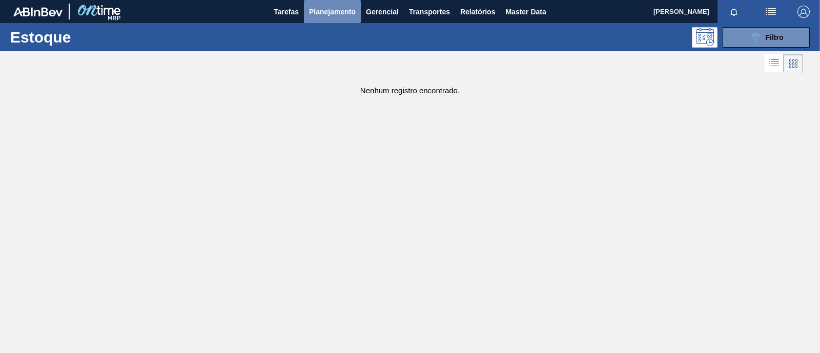
click at [319, 10] on span "Planejamento" at bounding box center [332, 12] width 47 height 12
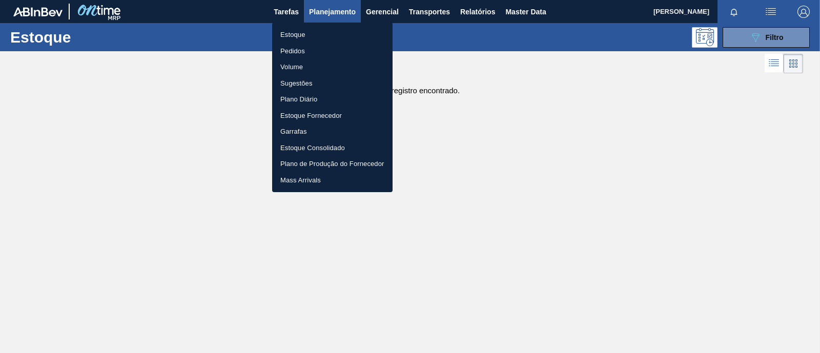
click at [783, 35] on div at bounding box center [410, 176] width 820 height 353
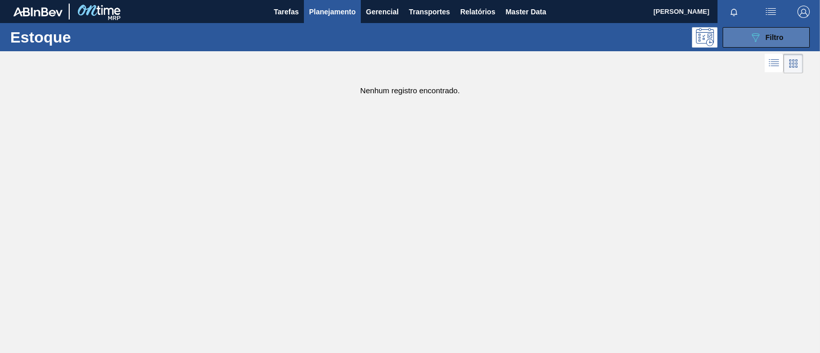
click at [765, 39] on span "Filtro" at bounding box center [774, 37] width 18 height 8
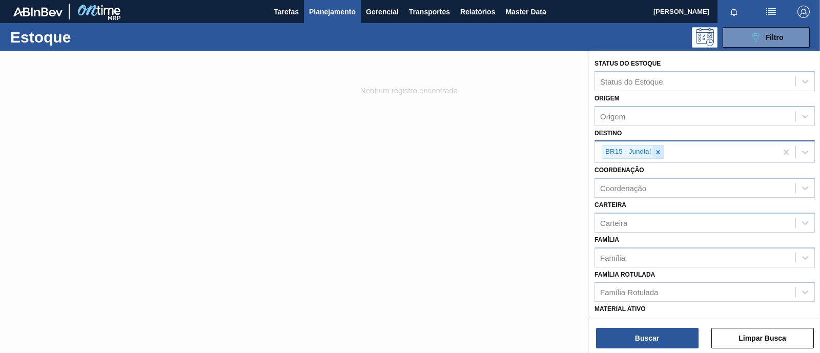
click at [660, 152] on icon at bounding box center [657, 152] width 7 height 7
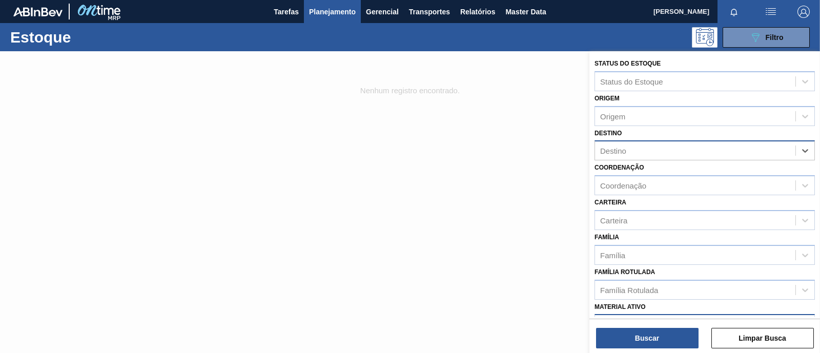
scroll to position [64, 0]
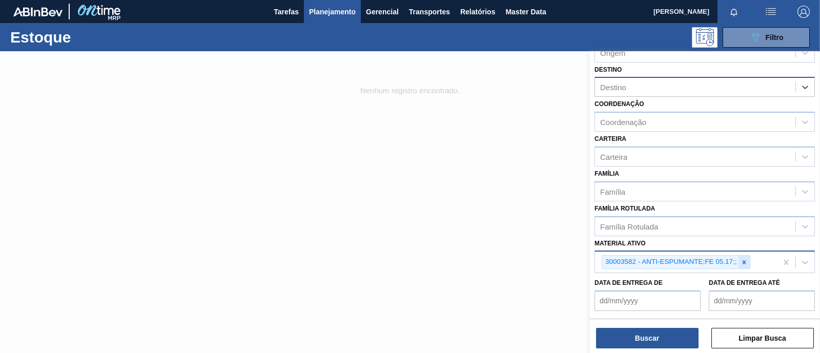
click at [746, 262] on icon at bounding box center [743, 262] width 7 height 7
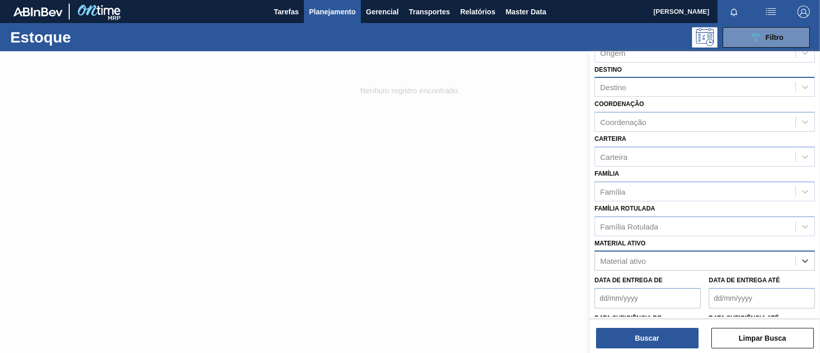
paste ativo "30011872"
type ativo "30011872"
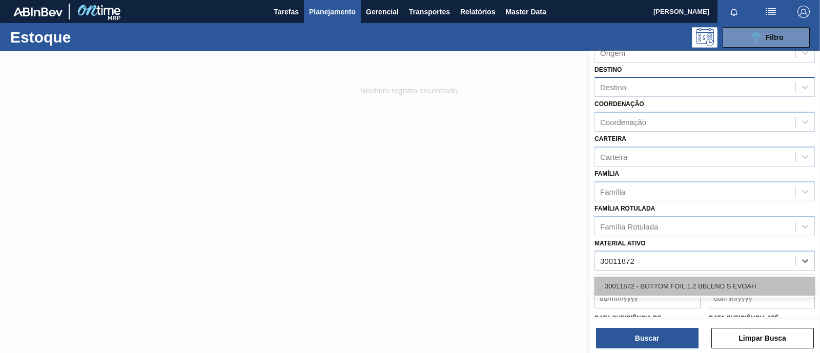
click at [662, 285] on div "30011872 - BOTTOM FOIL 1.2 BBLEND S EVOAH" at bounding box center [704, 286] width 220 height 19
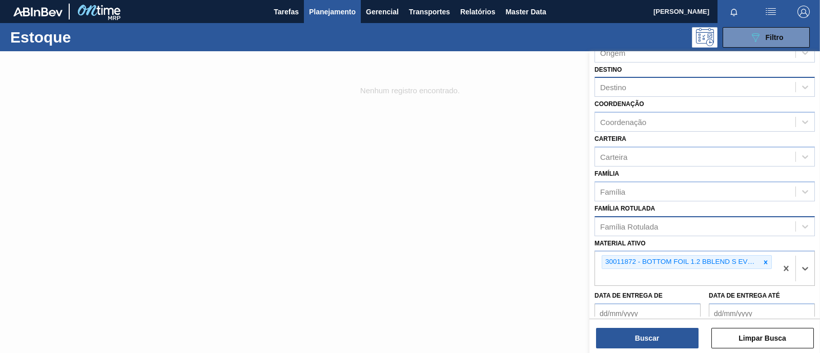
paste ativo "30011875"
type ativo "30011875"
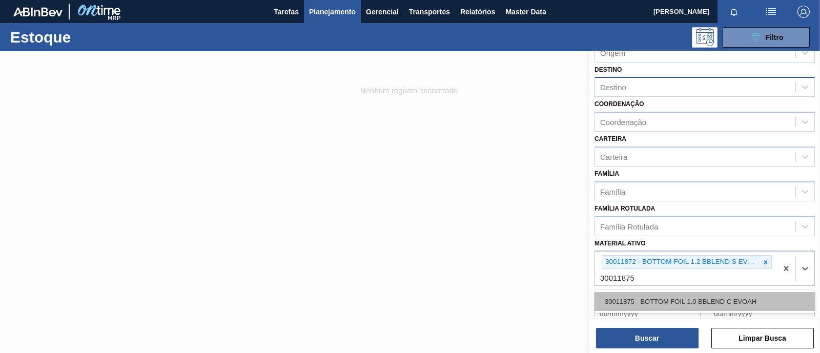
click at [689, 303] on div "30011875 - BOTTOM FOIL 1.0 BBLEND C EVOAH" at bounding box center [704, 301] width 220 height 19
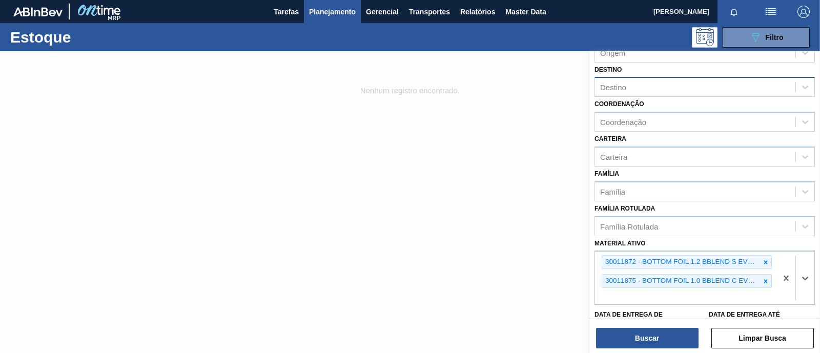
paste ativo "30011877"
type ativo "30011877"
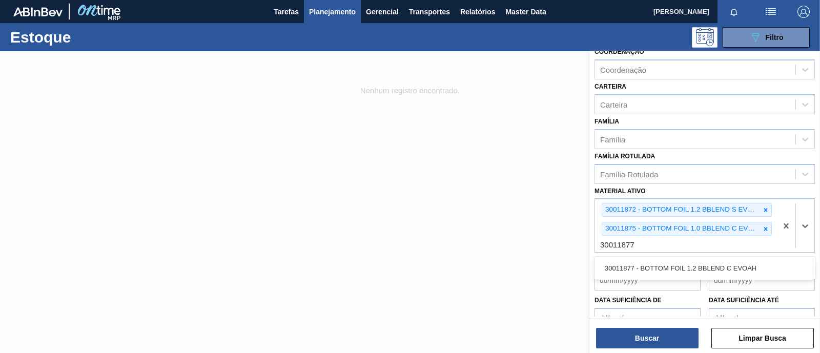
scroll to position [128, 0]
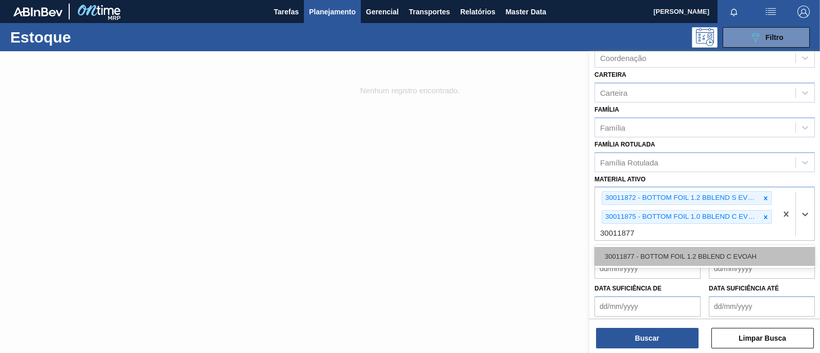
click at [657, 260] on div "30011877 - BOTTOM FOIL 1.2 BBLEND C EVOAH" at bounding box center [704, 256] width 220 height 19
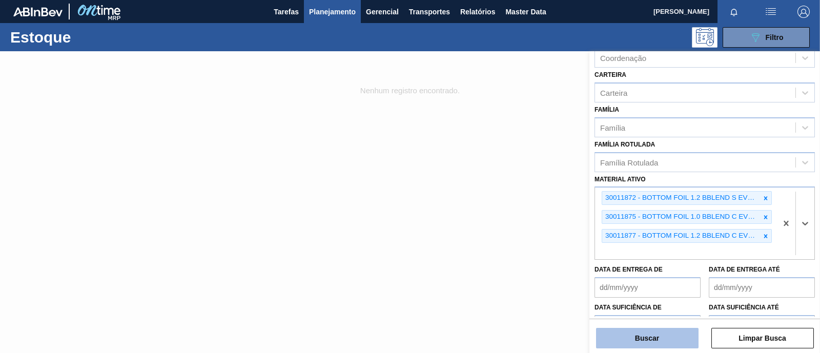
click at [650, 338] on button "Buscar" at bounding box center [647, 338] width 102 height 20
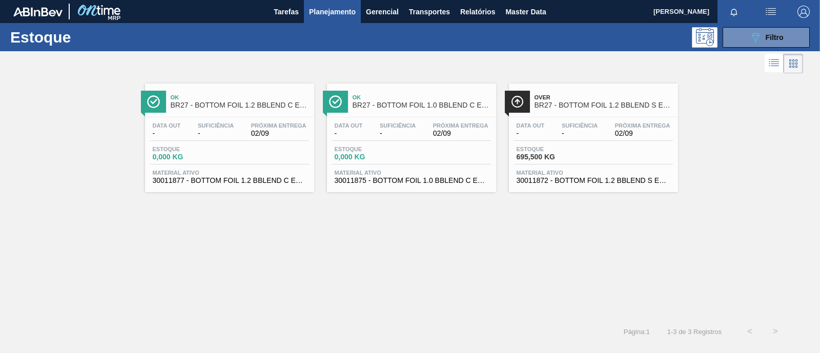
click at [253, 132] on span "02/09" at bounding box center [278, 134] width 55 height 8
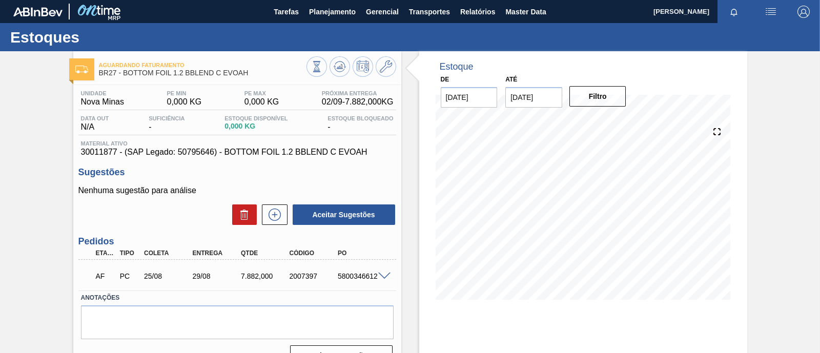
scroll to position [64, 0]
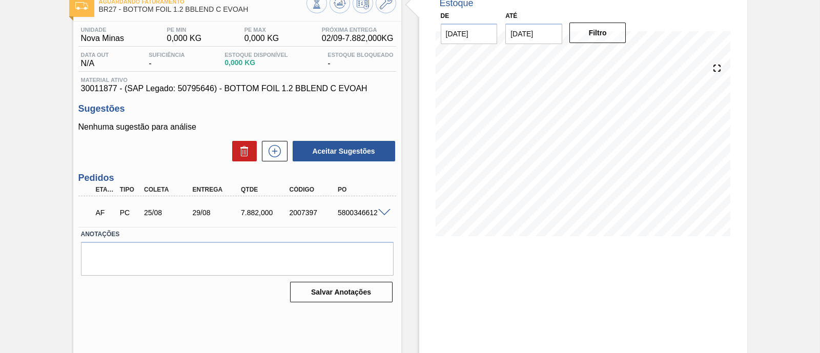
click at [384, 213] on span at bounding box center [384, 213] width 12 height 8
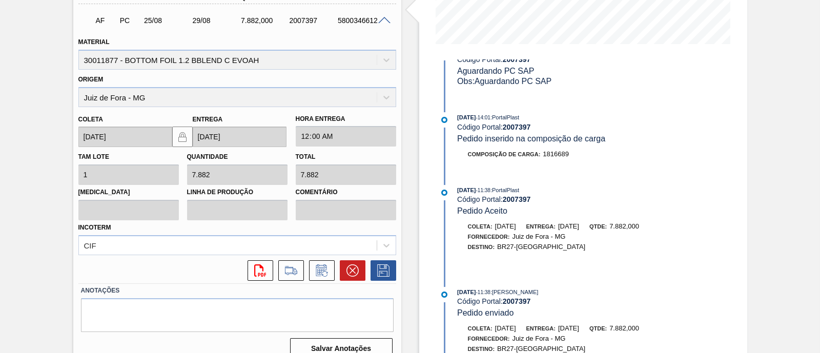
scroll to position [169, 0]
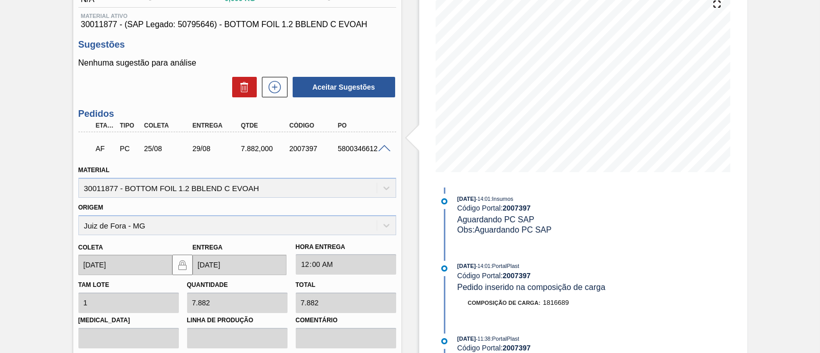
click at [380, 152] on span at bounding box center [384, 149] width 12 height 8
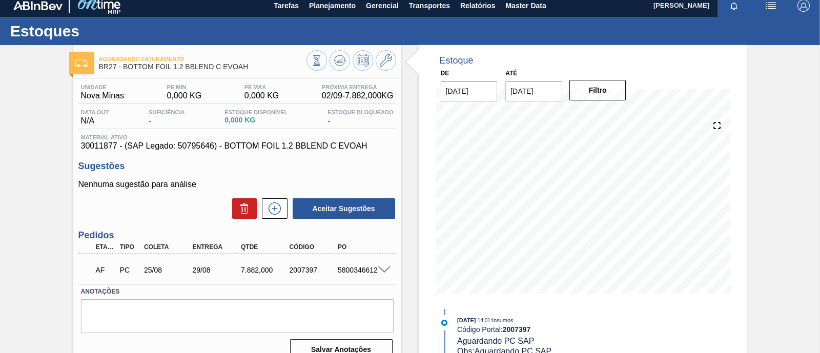
scroll to position [0, 0]
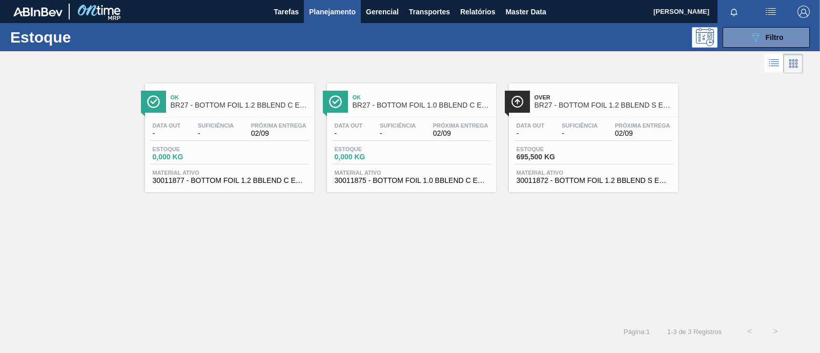
click at [225, 170] on span "Material ativo" at bounding box center [230, 173] width 154 height 6
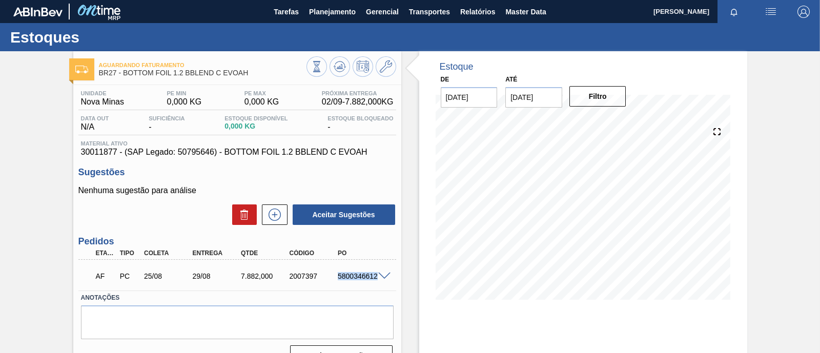
drag, startPoint x: 337, startPoint y: 280, endPoint x: 375, endPoint y: 278, distance: 38.0
click at [375, 278] on div "AF PC 25/08 29/08 7.882,000 2007397 5800346612" at bounding box center [237, 275] width 318 height 26
copy div "5800346612"
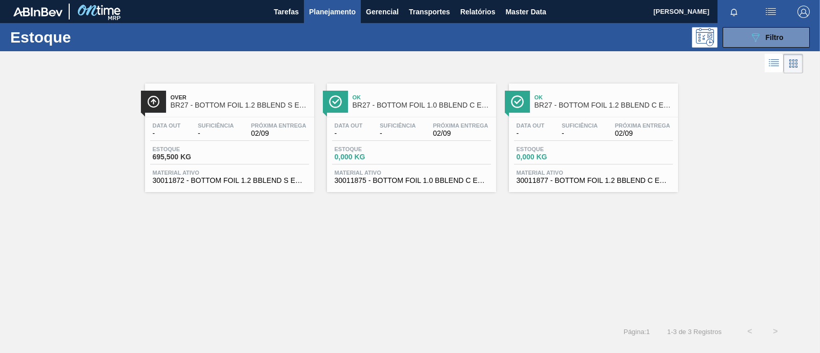
click at [398, 145] on div "Data out - Suficiência - Próxima Entrega 02/09 Estoque 0,000 KG Material ativo …" at bounding box center [411, 152] width 169 height 70
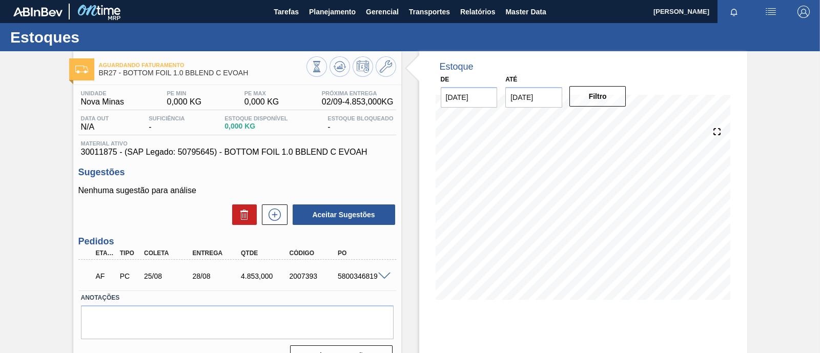
click at [344, 278] on div "5800346819" at bounding box center [361, 276] width 53 height 8
copy div "5800346819"
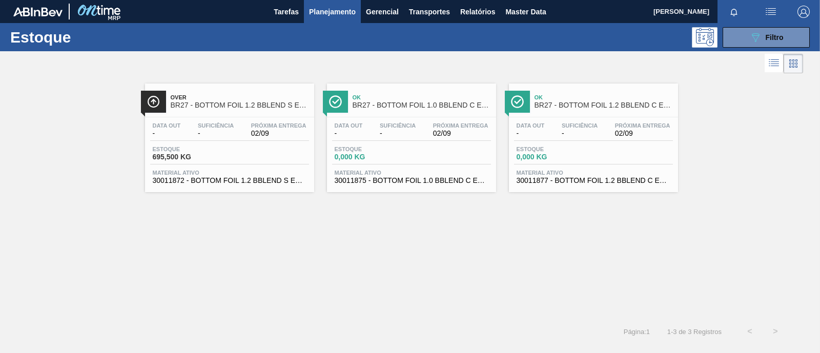
click at [568, 147] on span "Estoque" at bounding box center [552, 149] width 72 height 6
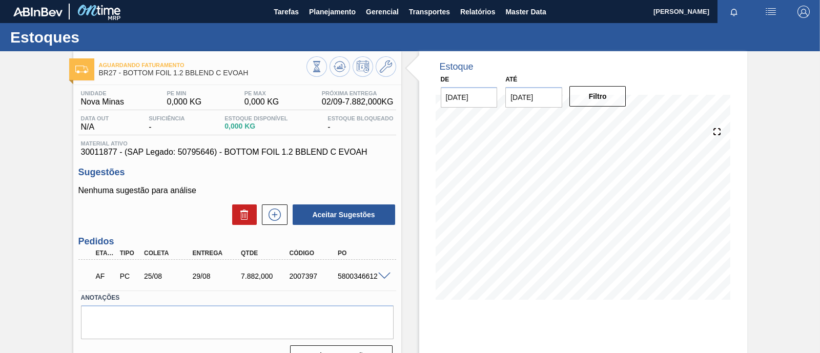
click at [359, 279] on div "5800346612" at bounding box center [361, 276] width 53 height 8
copy div "5800346612"
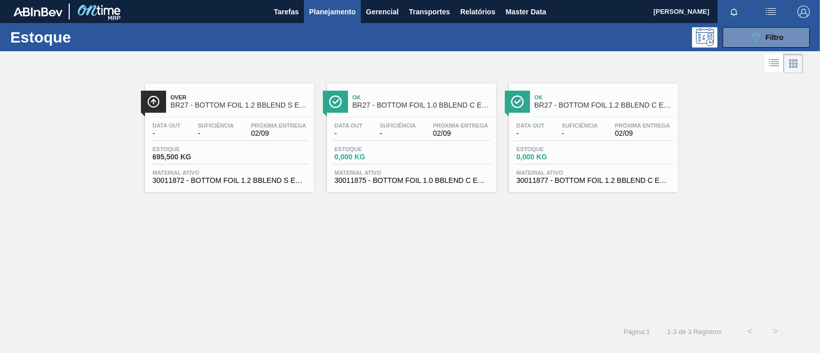
click at [585, 153] on span "0,000 KG" at bounding box center [552, 157] width 72 height 8
click at [226, 161] on div "Estoque 695,500 KG" at bounding box center [229, 155] width 159 height 18
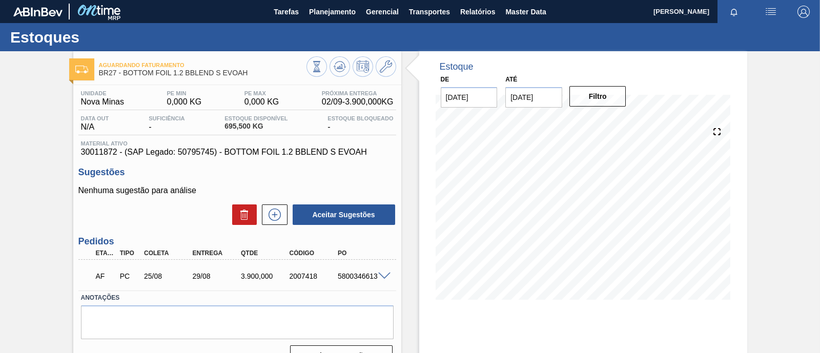
click at [363, 278] on div "5800346613" at bounding box center [361, 276] width 53 height 8
copy div "5800346613"
